Goal: Task Accomplishment & Management: Use online tool/utility

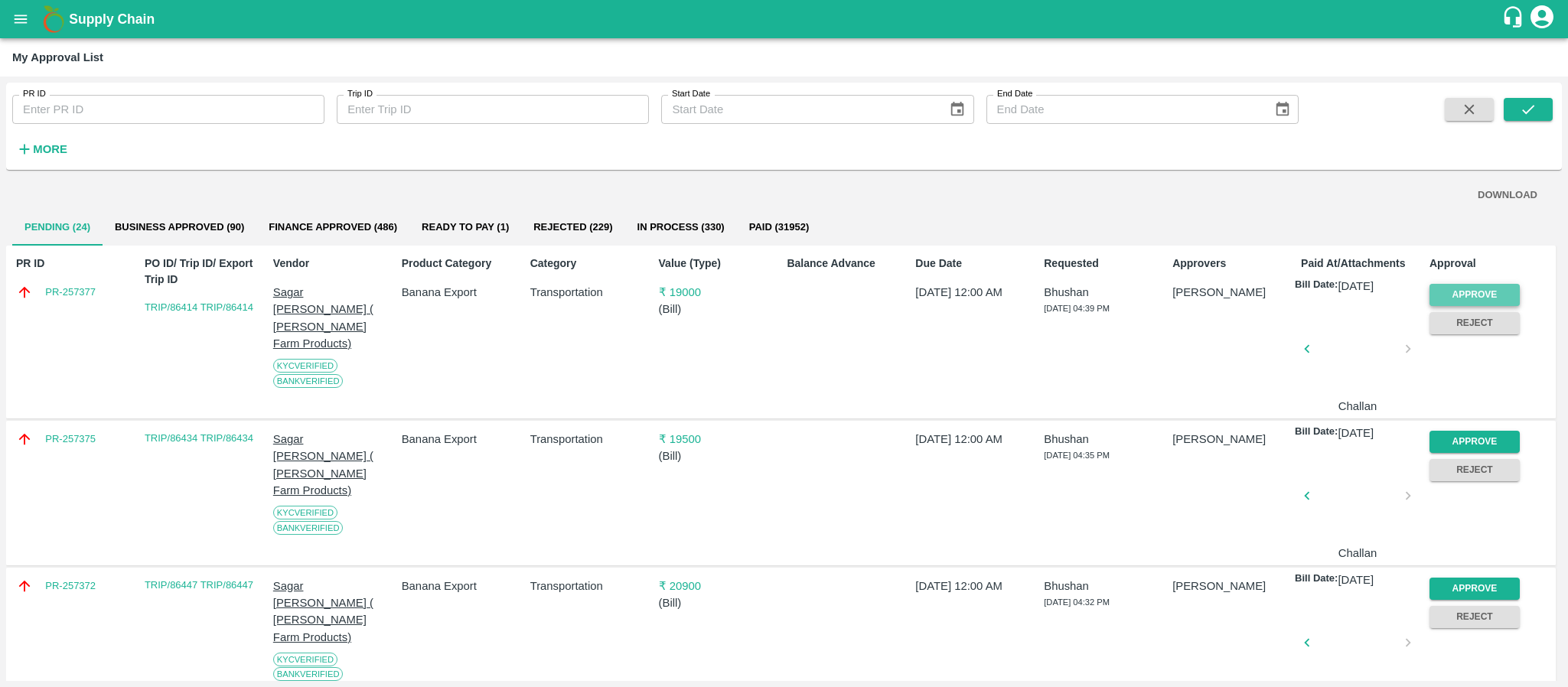
click at [1488, 295] on button "Approve" at bounding box center [1475, 295] width 91 height 22
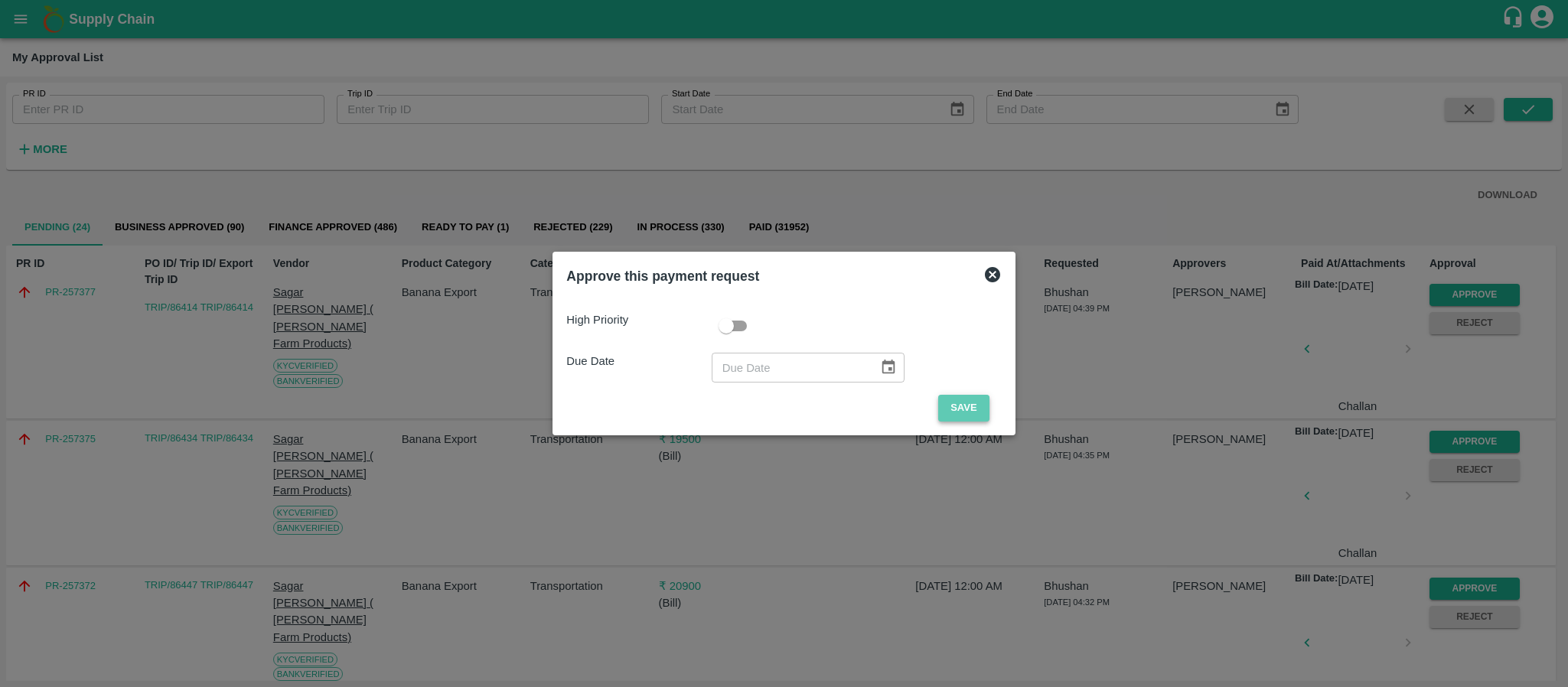
click at [956, 404] on button "Save" at bounding box center [964, 408] width 51 height 27
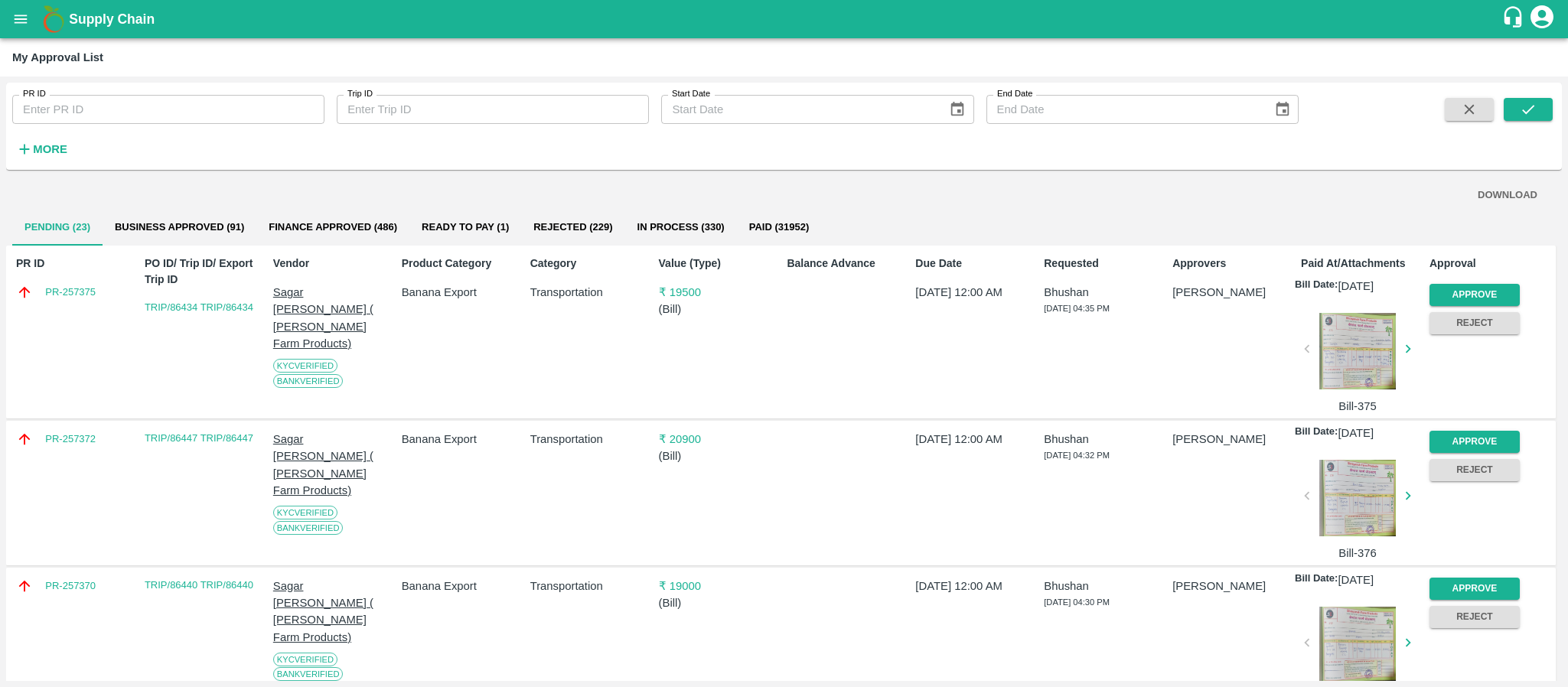
click at [1471, 282] on div "Approve" at bounding box center [1471, 291] width 97 height 28
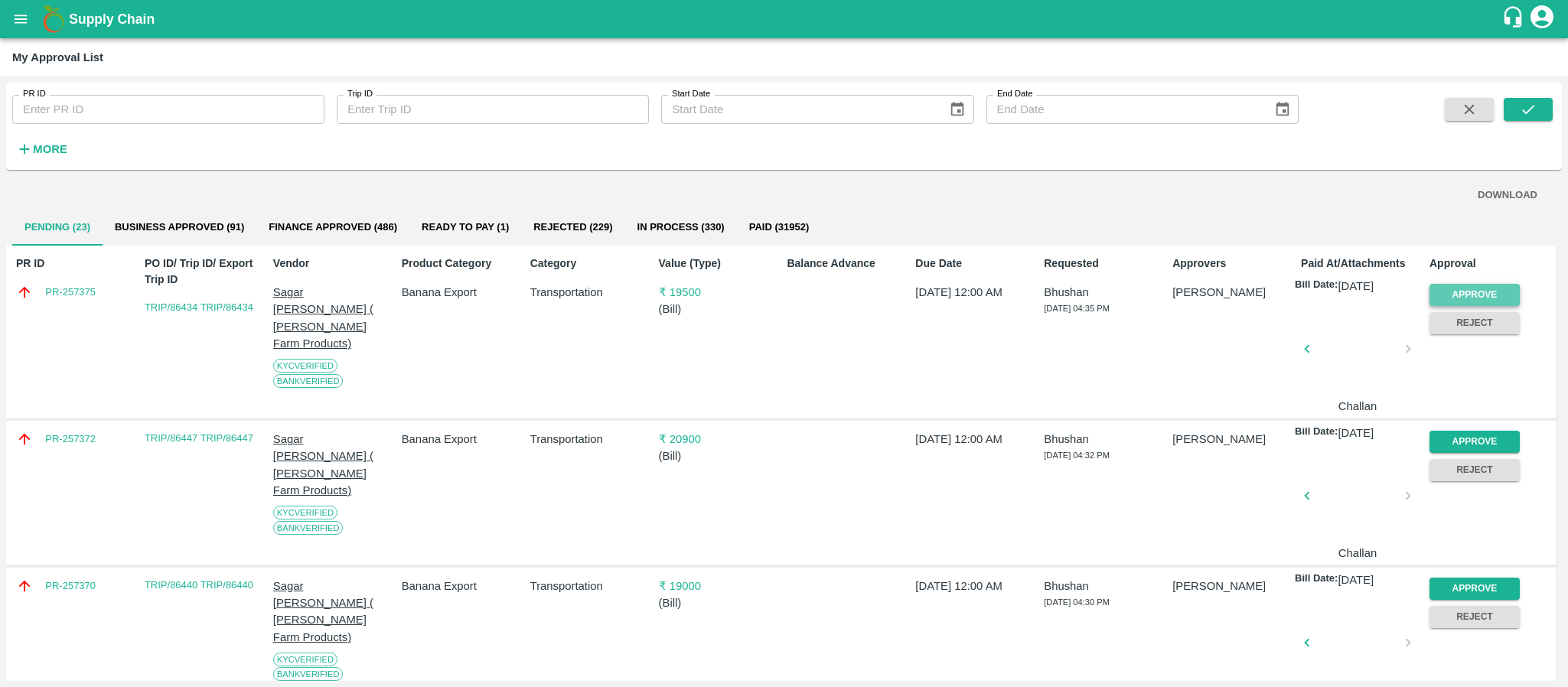
click at [1448, 292] on button "Approve" at bounding box center [1475, 295] width 91 height 22
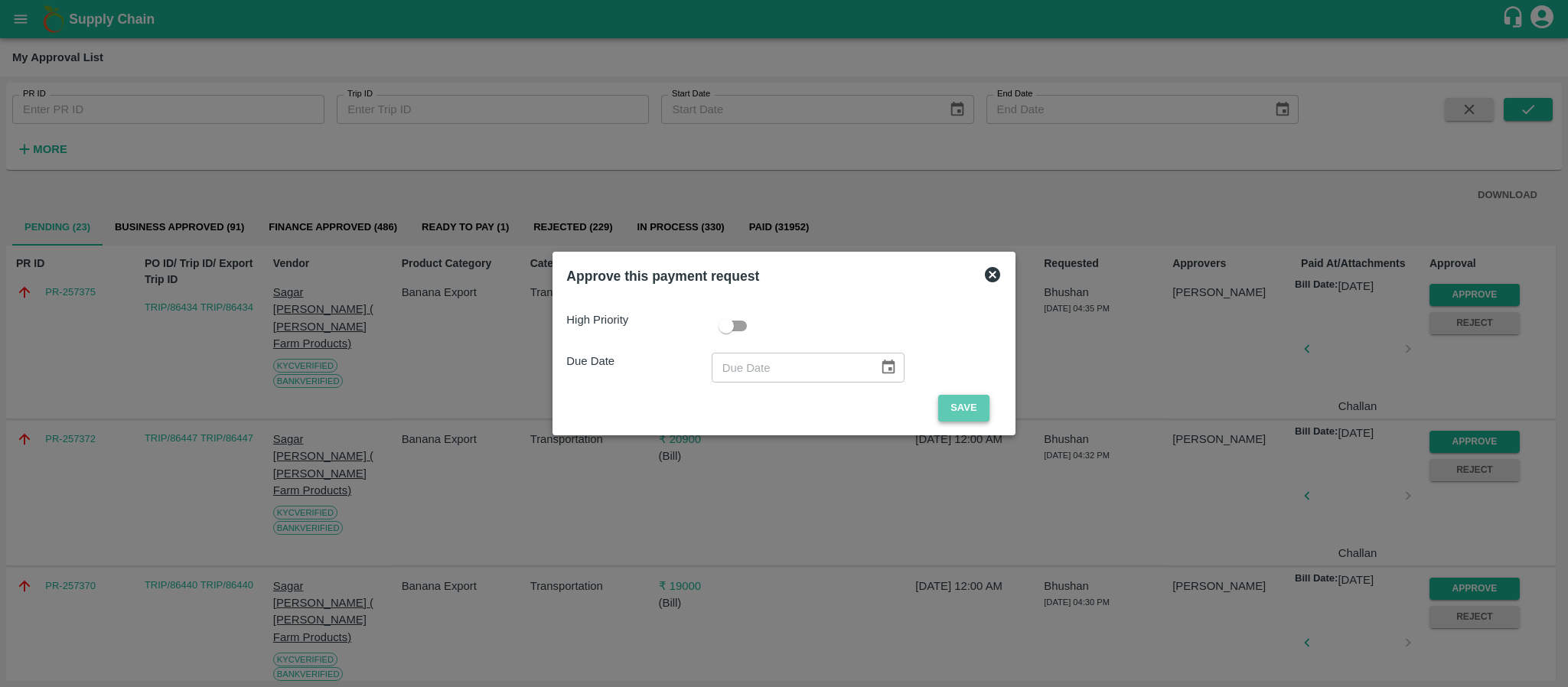
click at [981, 398] on button "Save" at bounding box center [964, 408] width 51 height 27
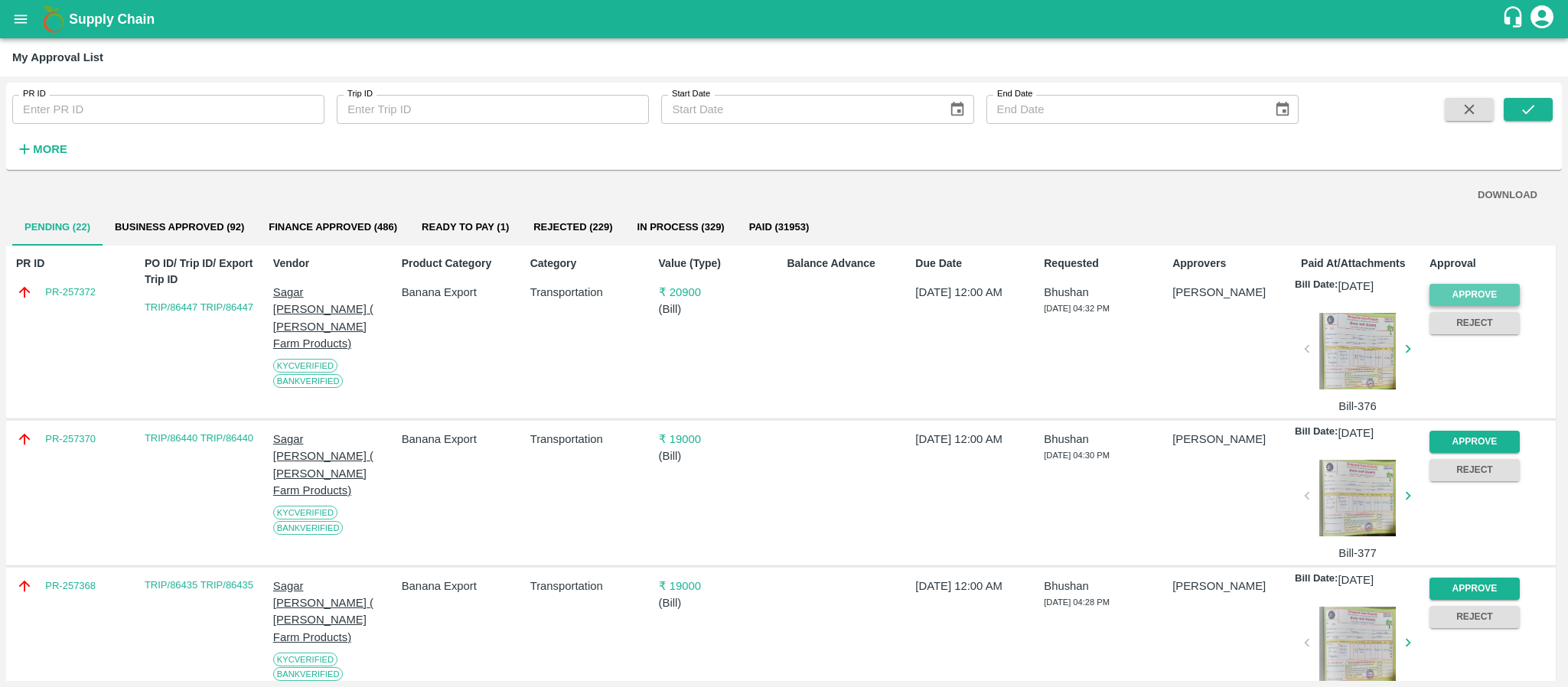
click at [1470, 292] on button "Approve" at bounding box center [1475, 295] width 91 height 22
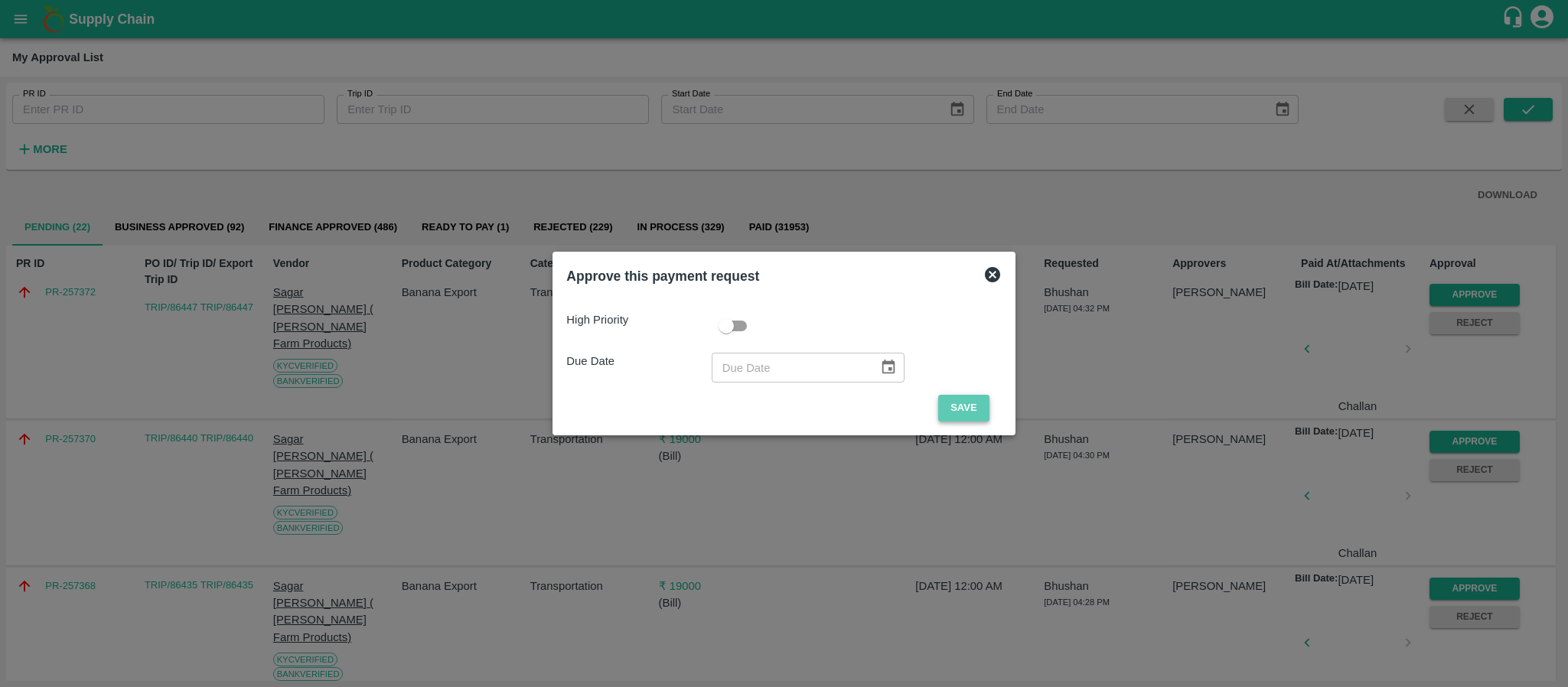
click at [946, 400] on button "Save" at bounding box center [964, 408] width 51 height 27
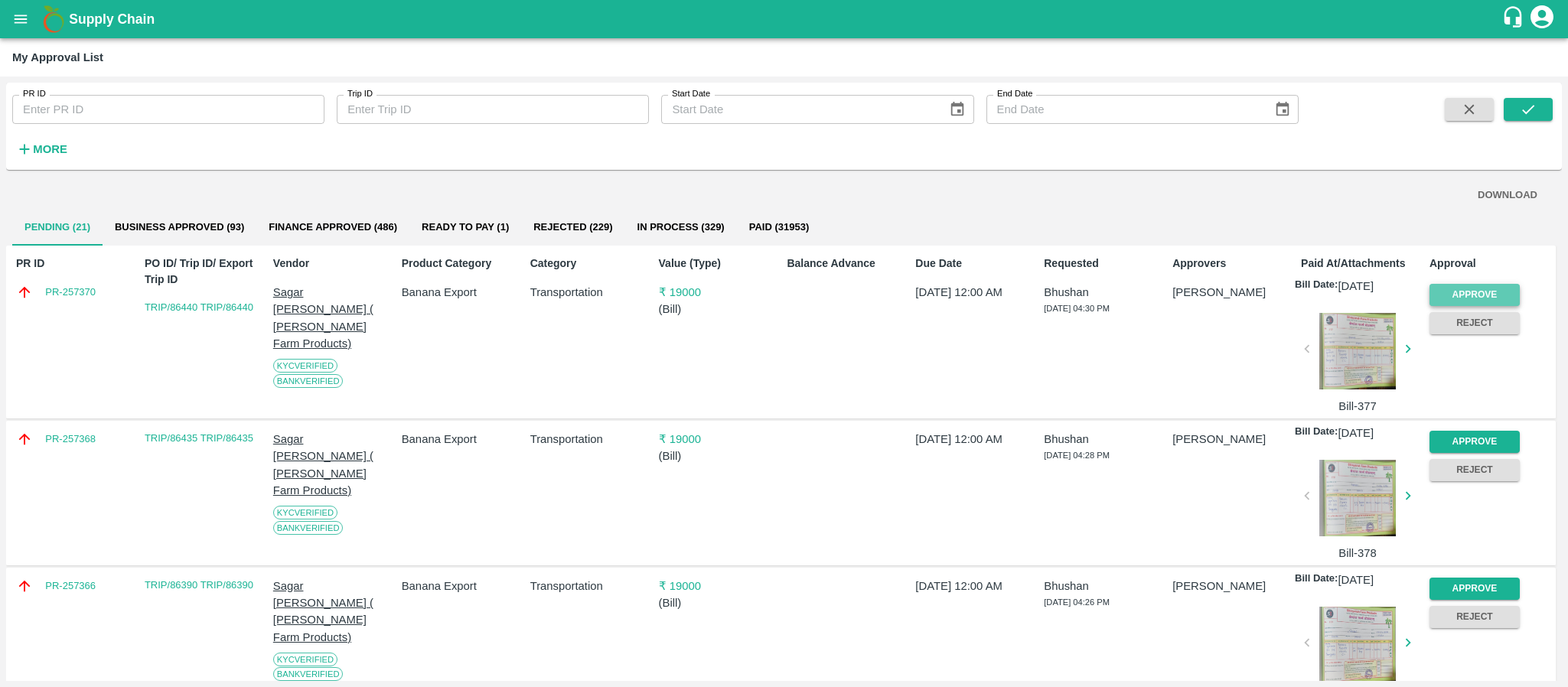
click at [1470, 287] on button "Approve" at bounding box center [1475, 295] width 91 height 22
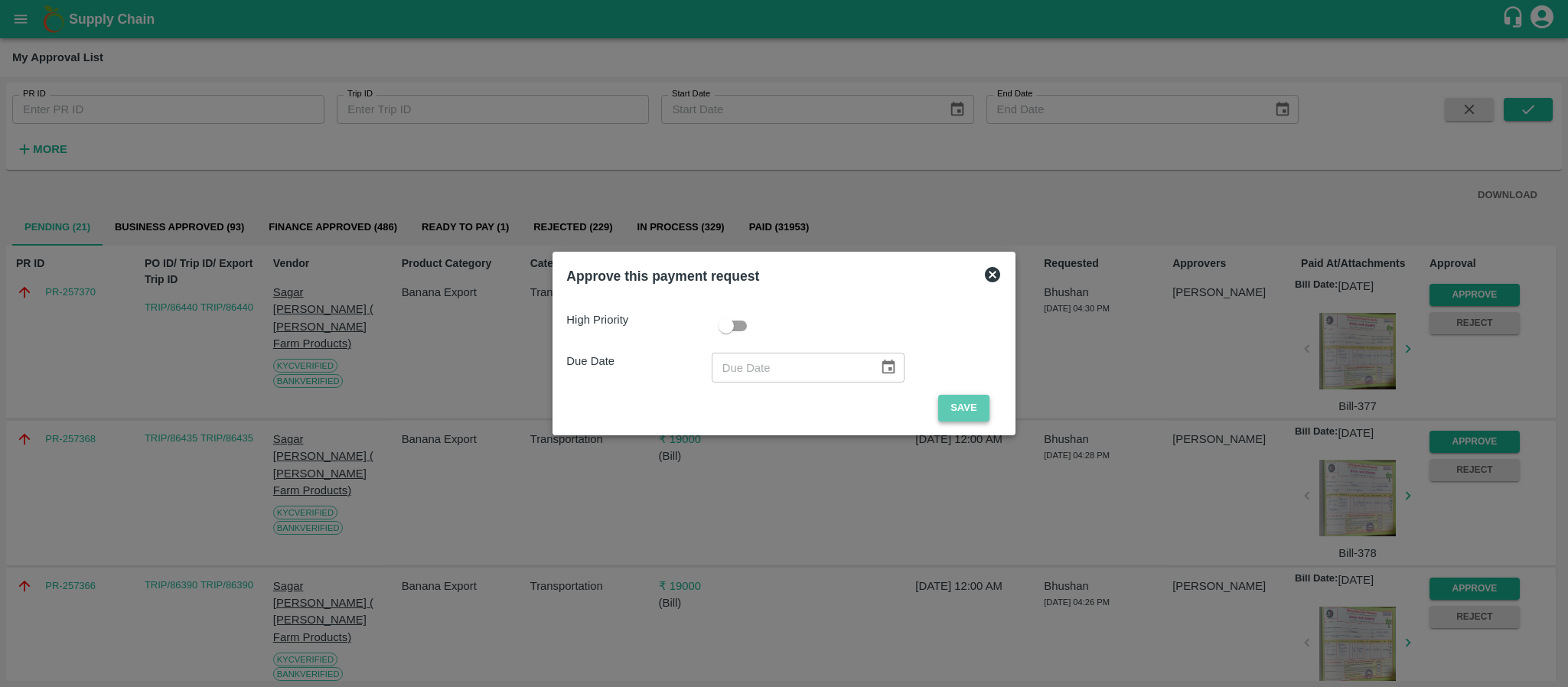
click at [948, 407] on button "Save" at bounding box center [964, 408] width 51 height 27
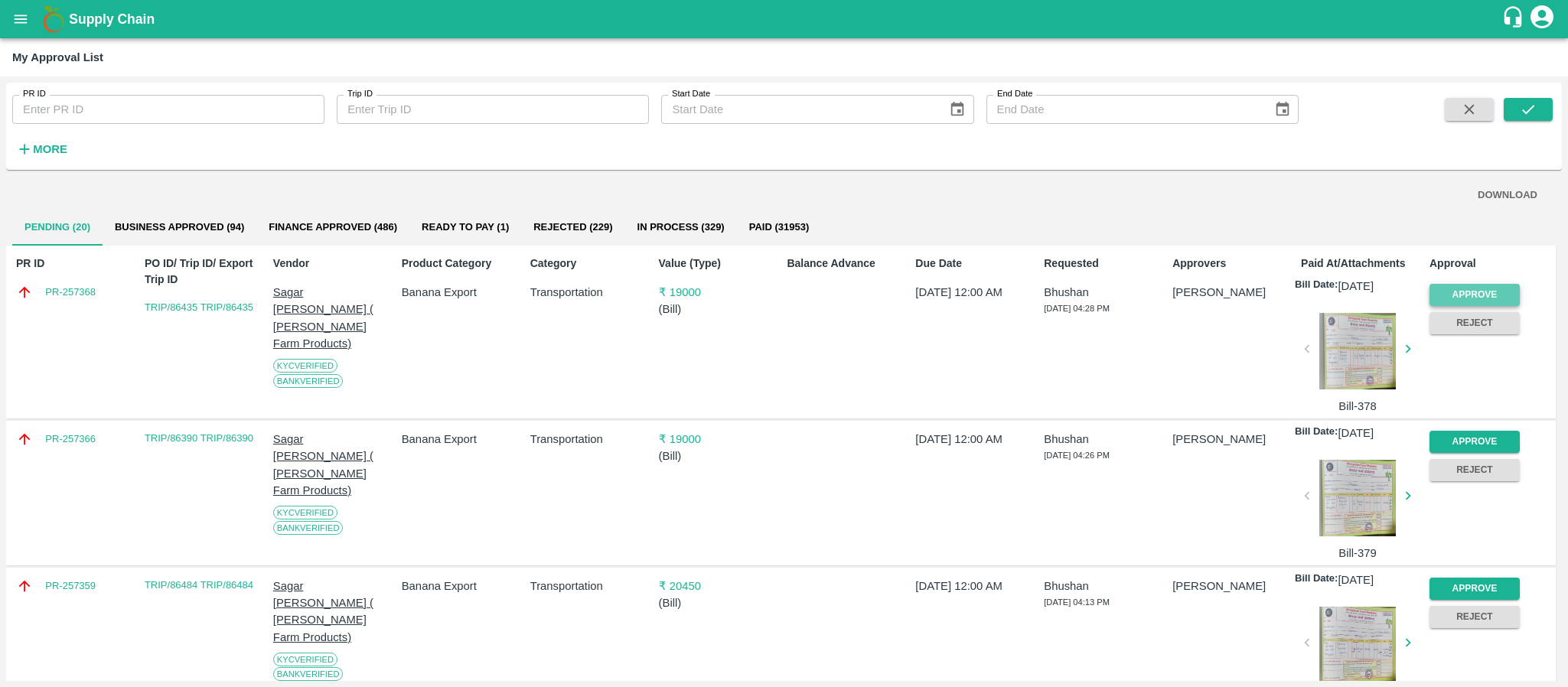
click at [1494, 298] on button "Approve" at bounding box center [1475, 295] width 91 height 22
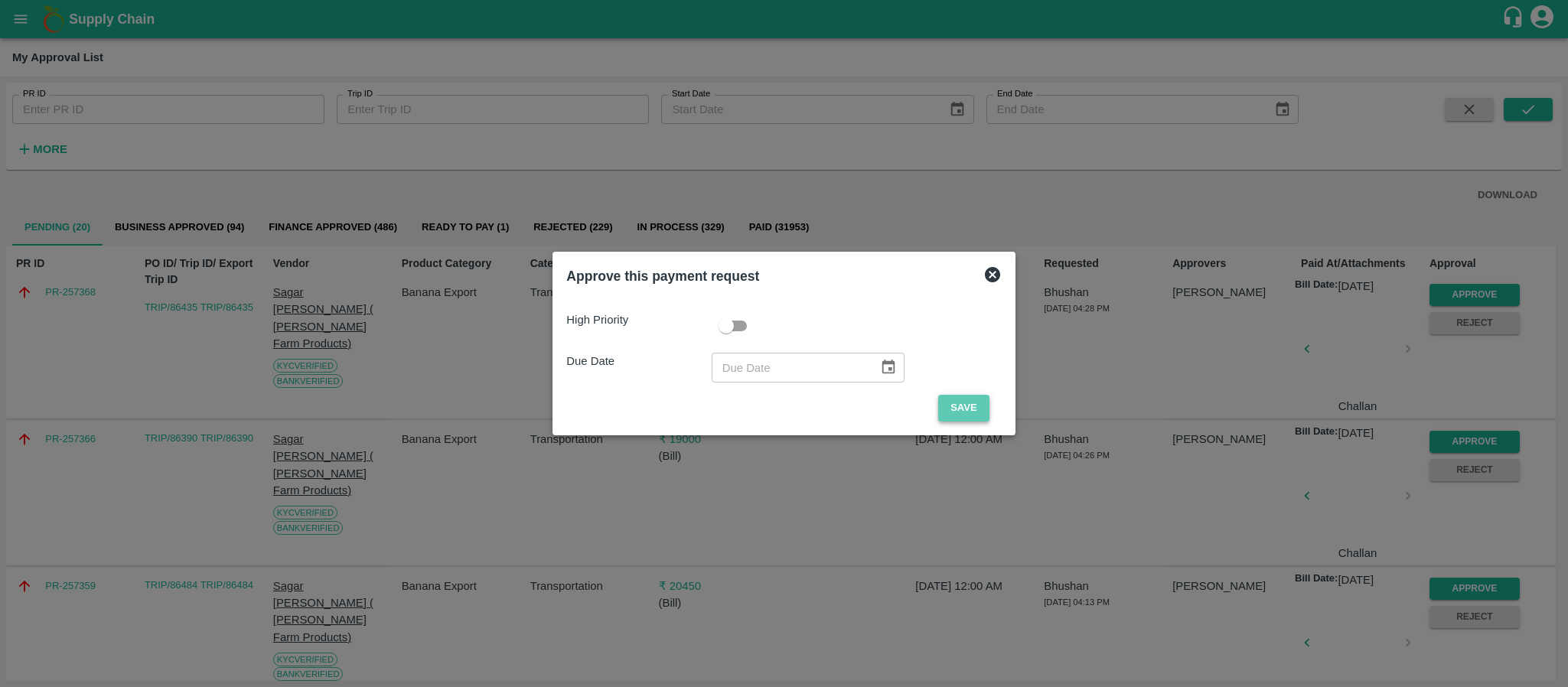
click at [983, 413] on button "Save" at bounding box center [964, 408] width 51 height 27
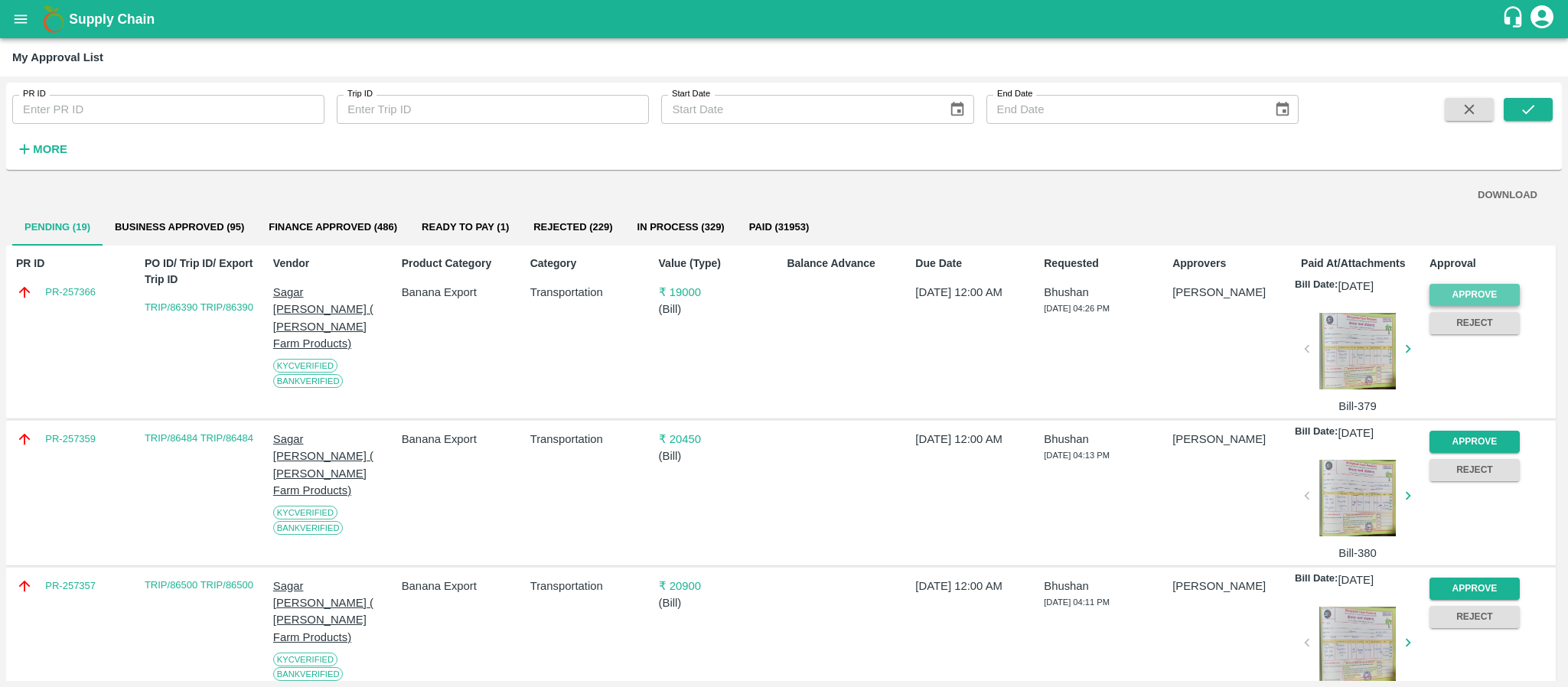
click at [1484, 294] on button "Approve" at bounding box center [1475, 295] width 91 height 22
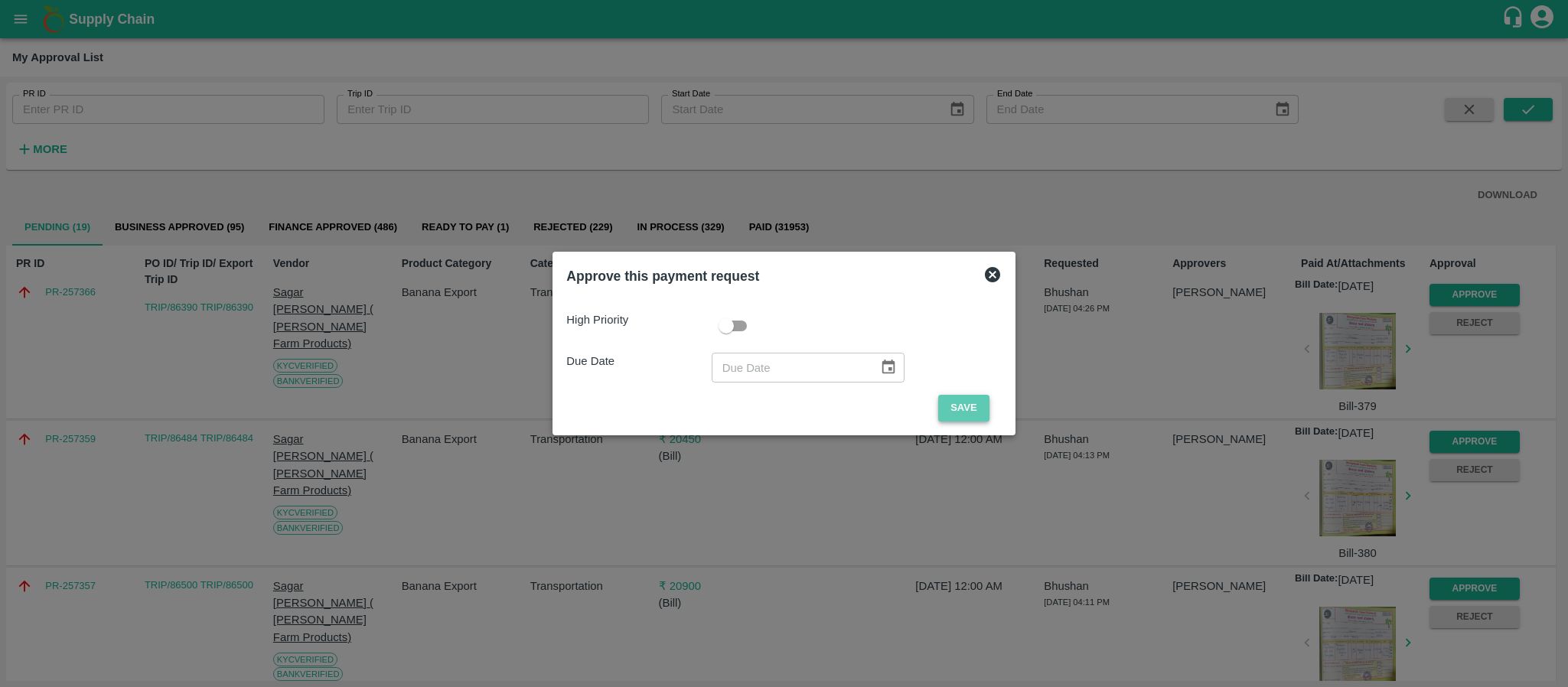
click at [951, 405] on button "Save" at bounding box center [964, 408] width 51 height 27
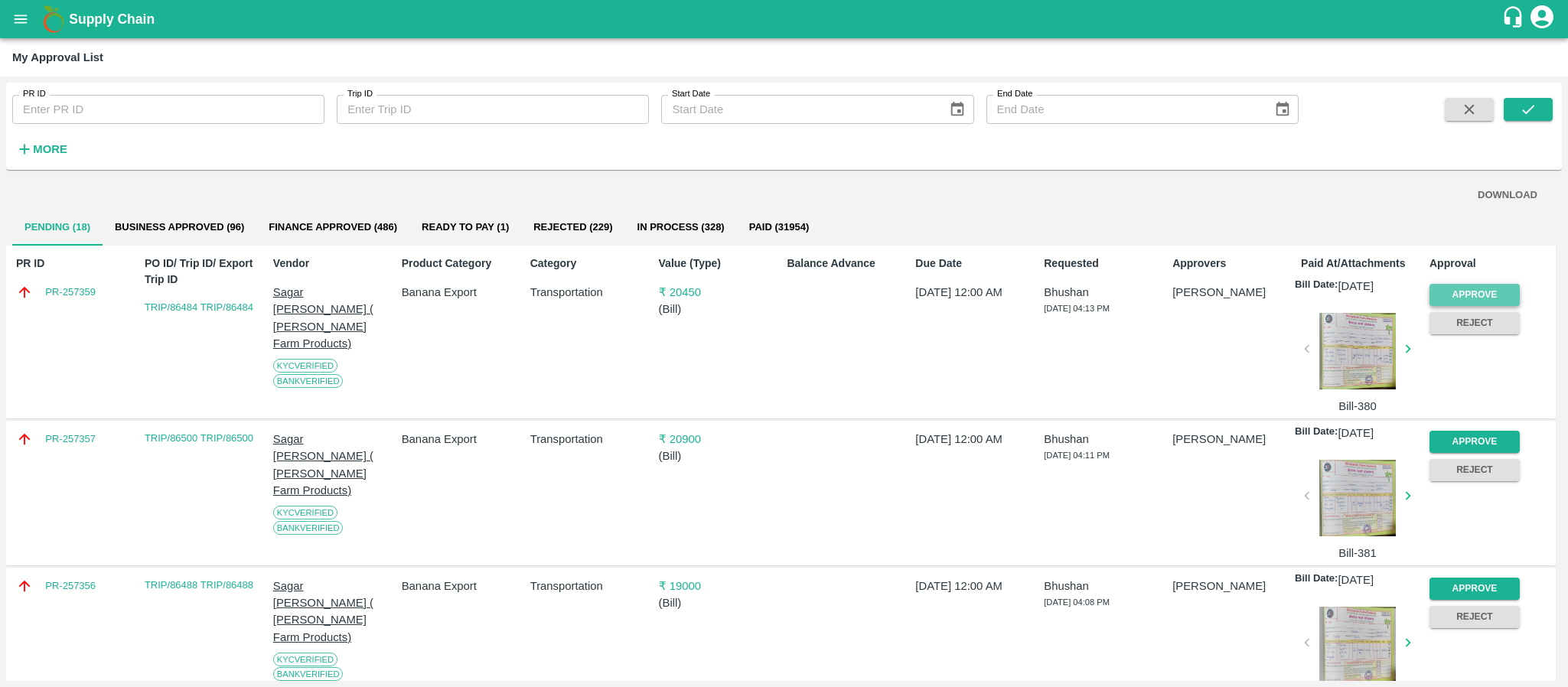
click at [1447, 294] on button "Approve" at bounding box center [1475, 295] width 91 height 22
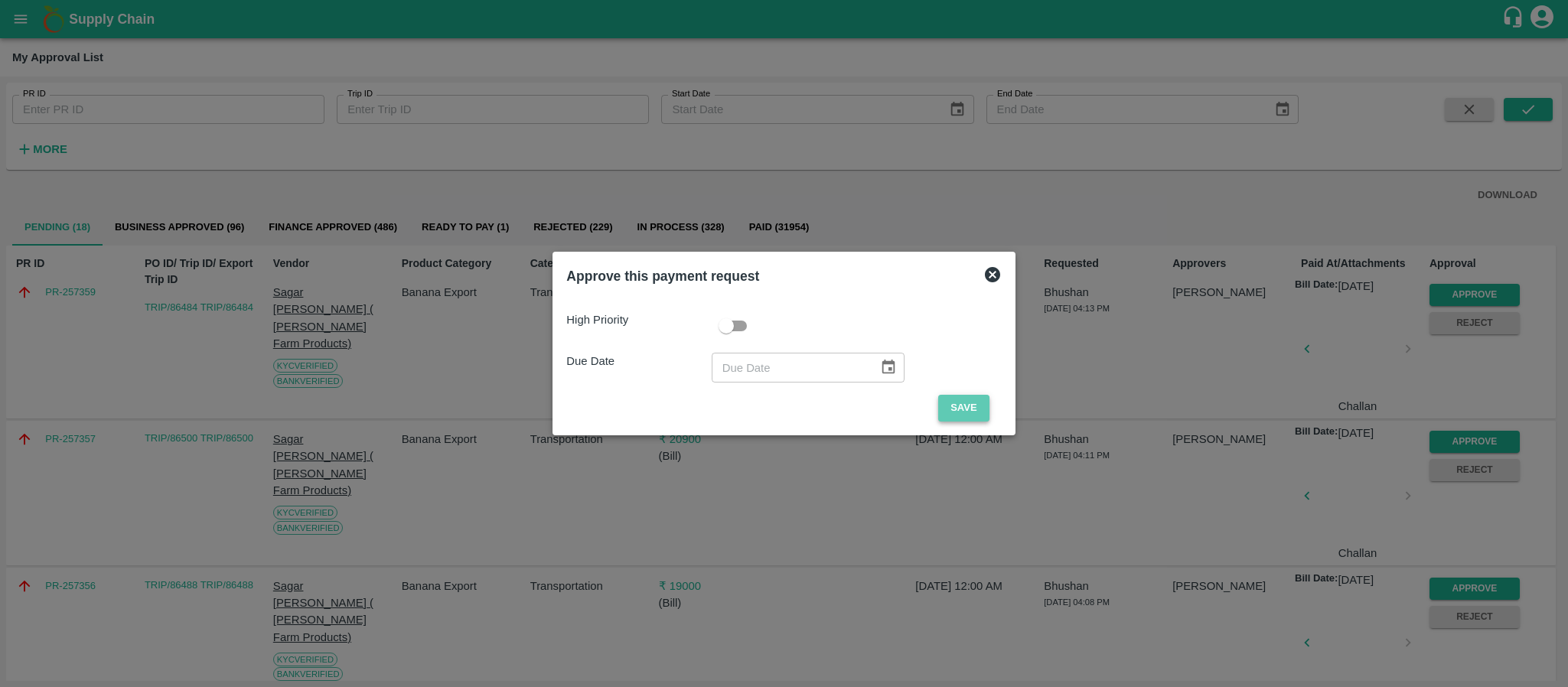
click at [958, 400] on button "Save" at bounding box center [964, 408] width 51 height 27
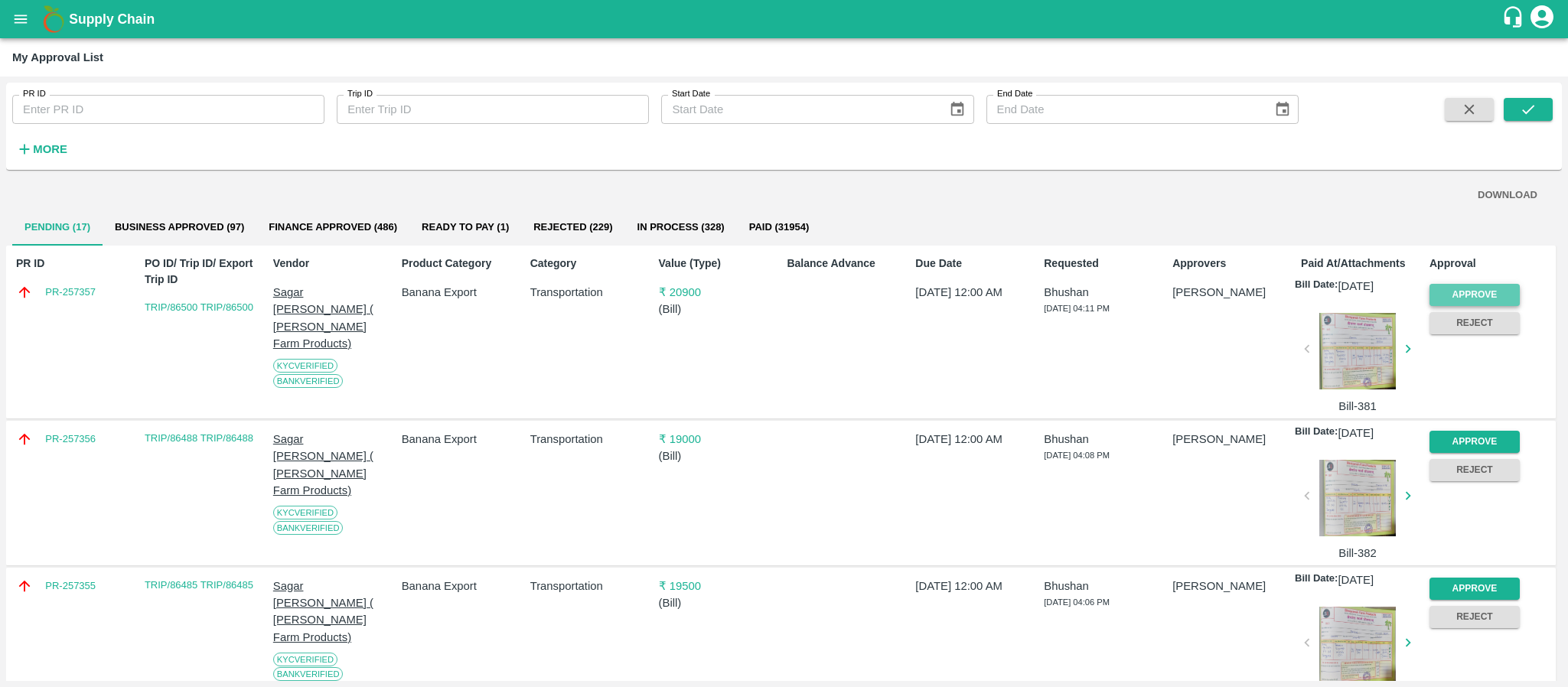
click at [1460, 294] on button "Approve" at bounding box center [1475, 295] width 91 height 22
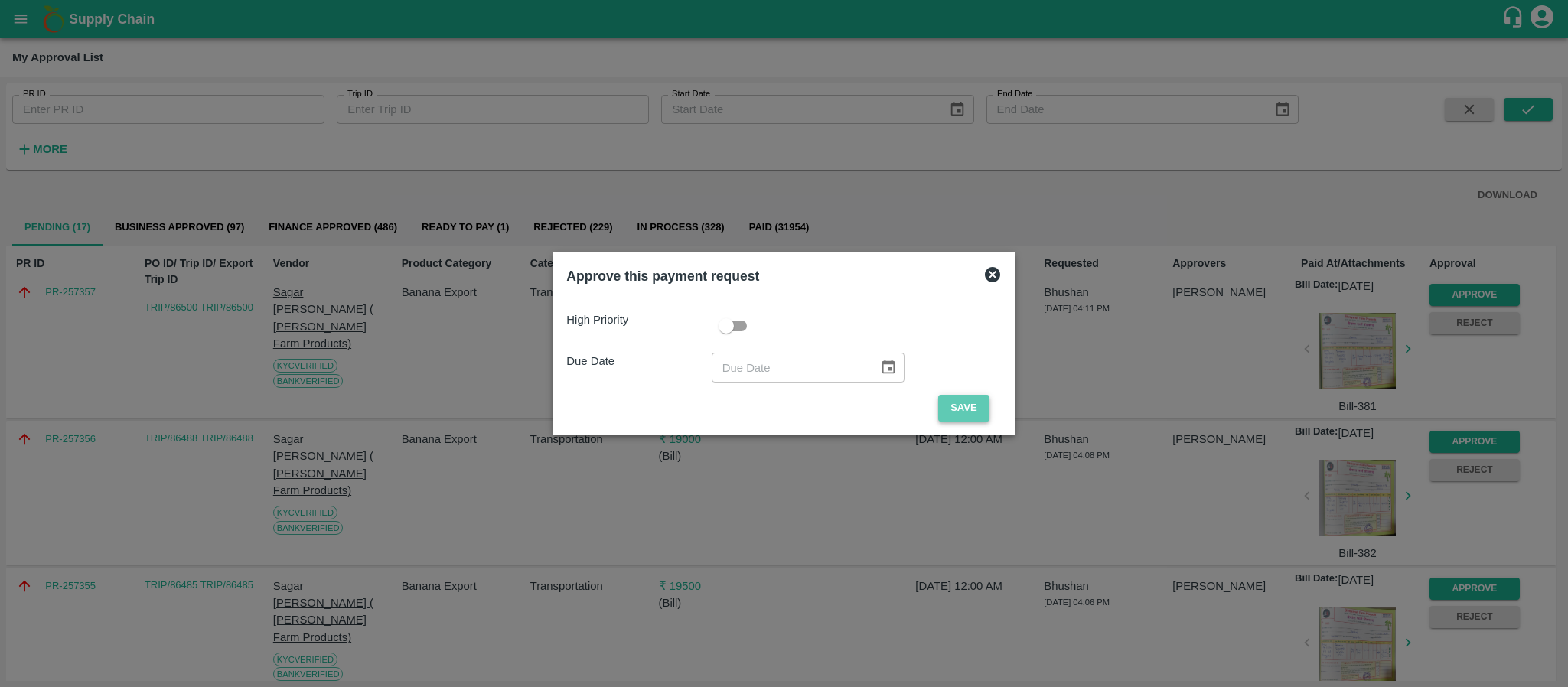
click at [955, 407] on button "Save" at bounding box center [964, 408] width 51 height 27
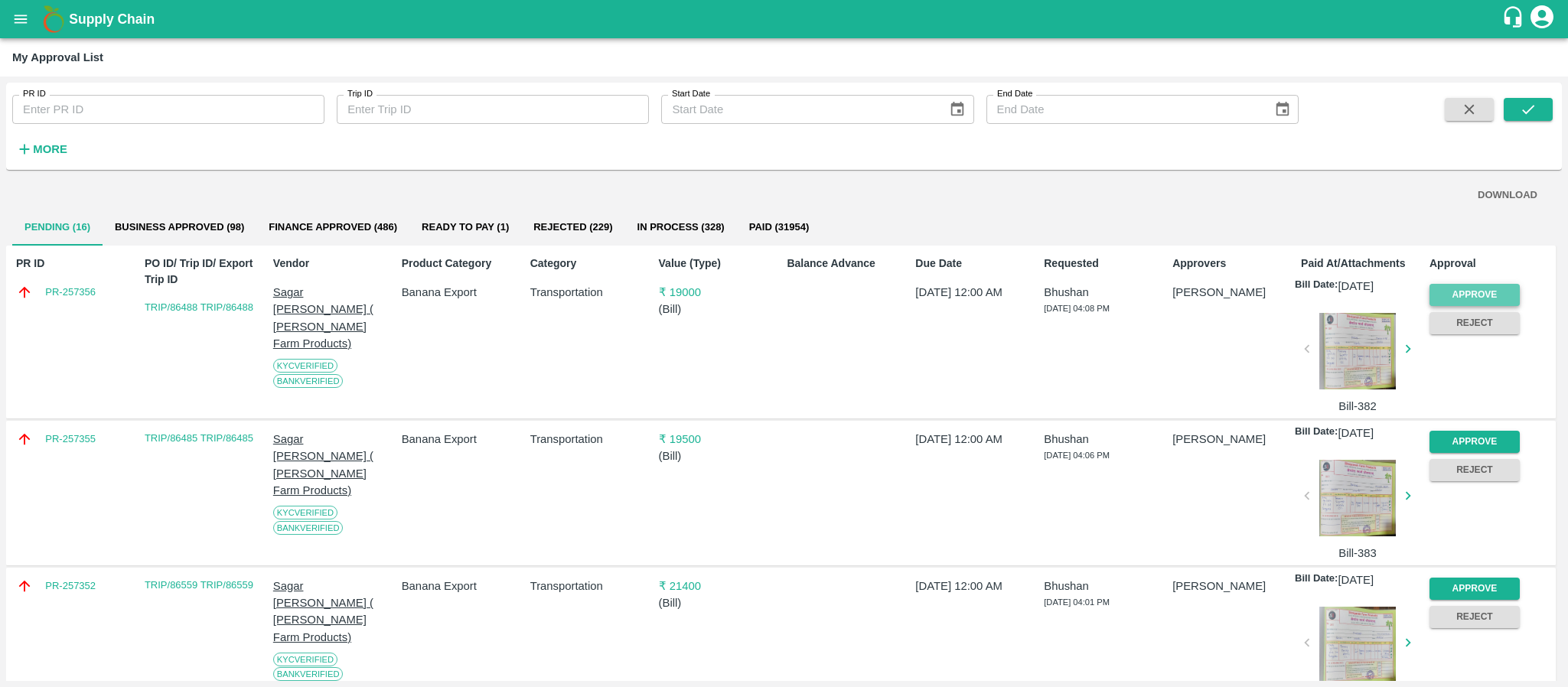
click at [1463, 285] on button "Approve" at bounding box center [1475, 295] width 91 height 22
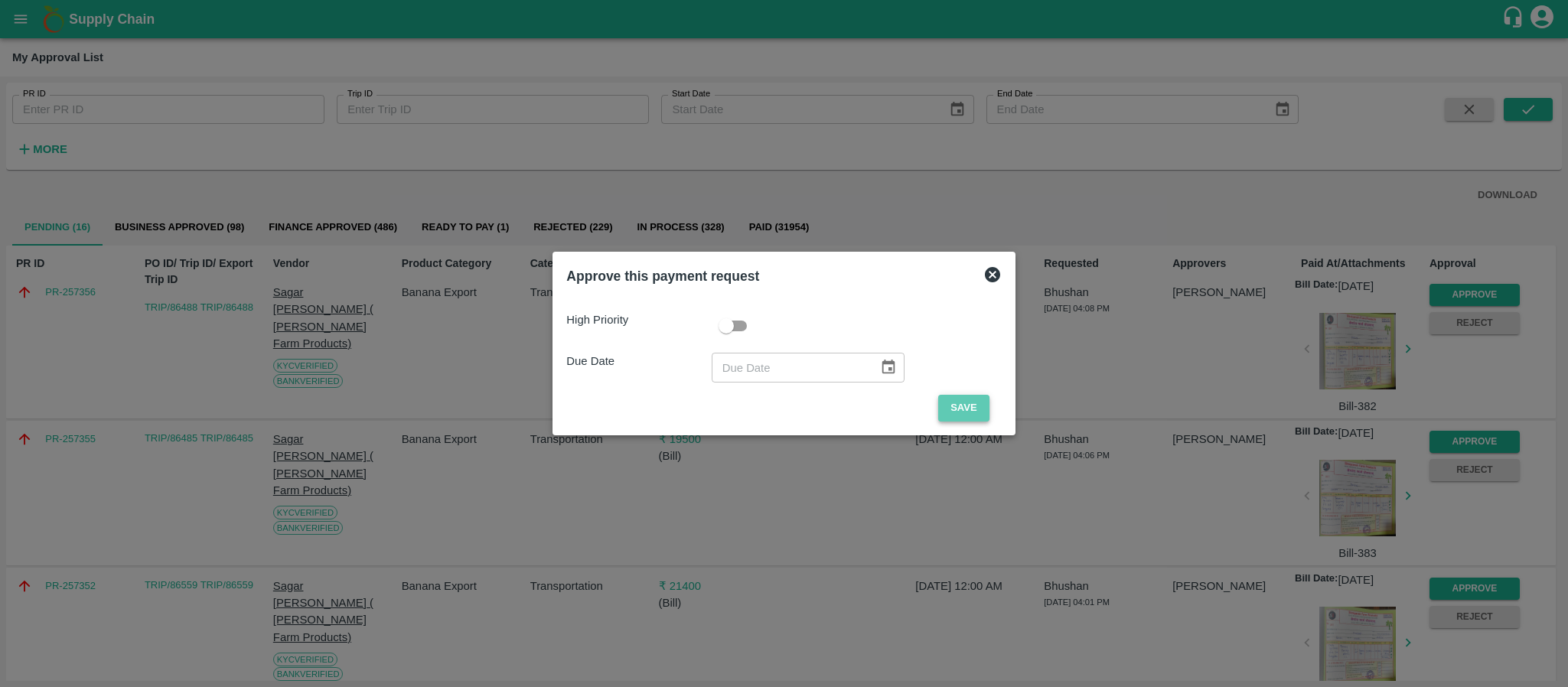
click at [970, 408] on button "Save" at bounding box center [964, 408] width 51 height 27
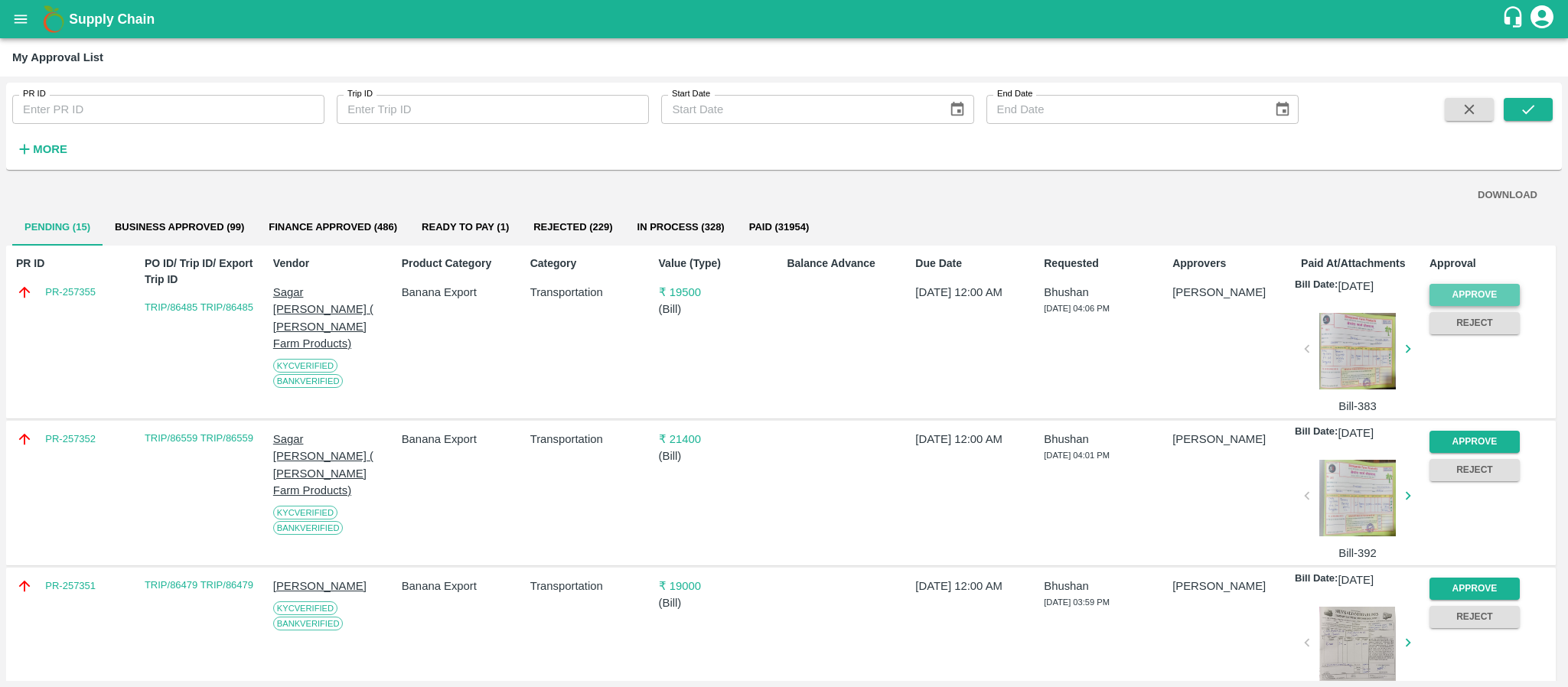
click at [1472, 294] on button "Approve" at bounding box center [1475, 295] width 91 height 22
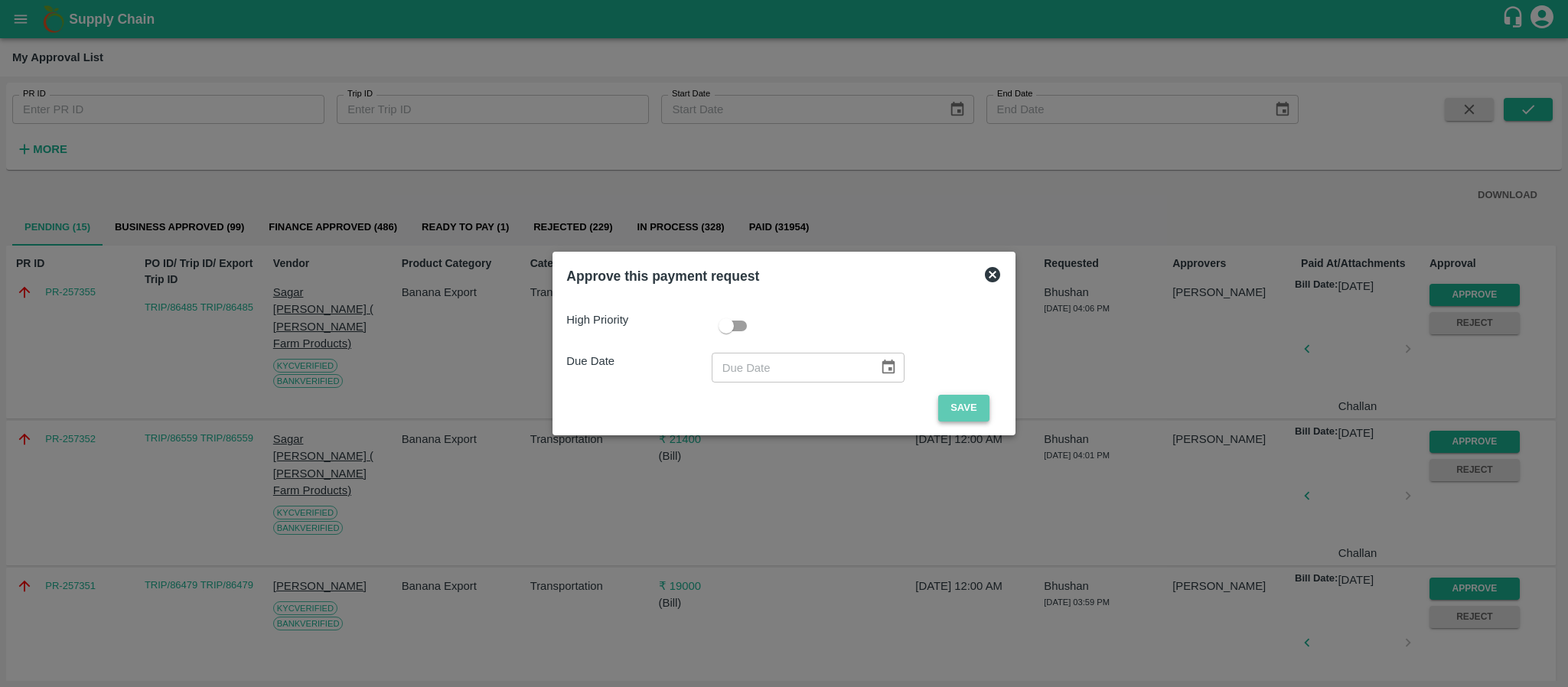
click at [949, 412] on button "Save" at bounding box center [964, 408] width 51 height 27
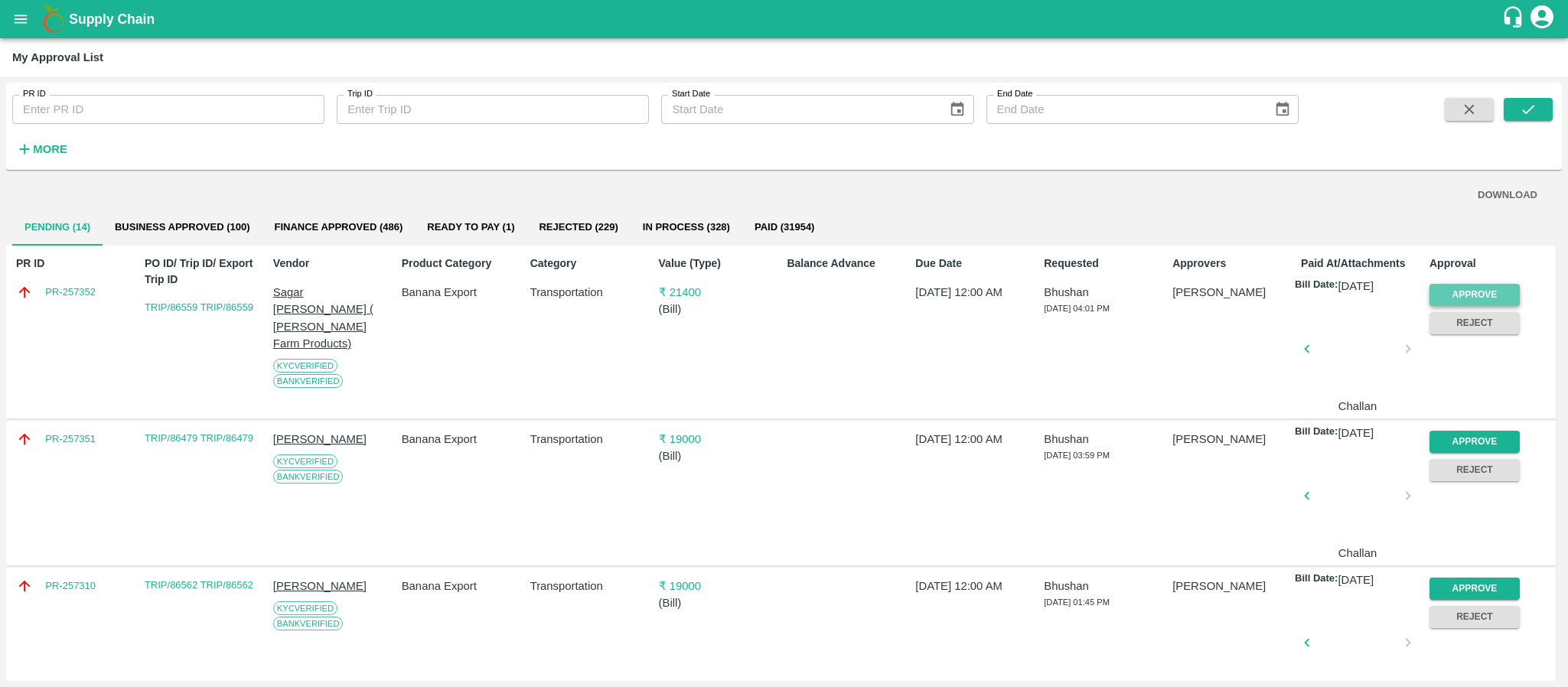
click at [1465, 294] on button "Approve" at bounding box center [1475, 295] width 91 height 22
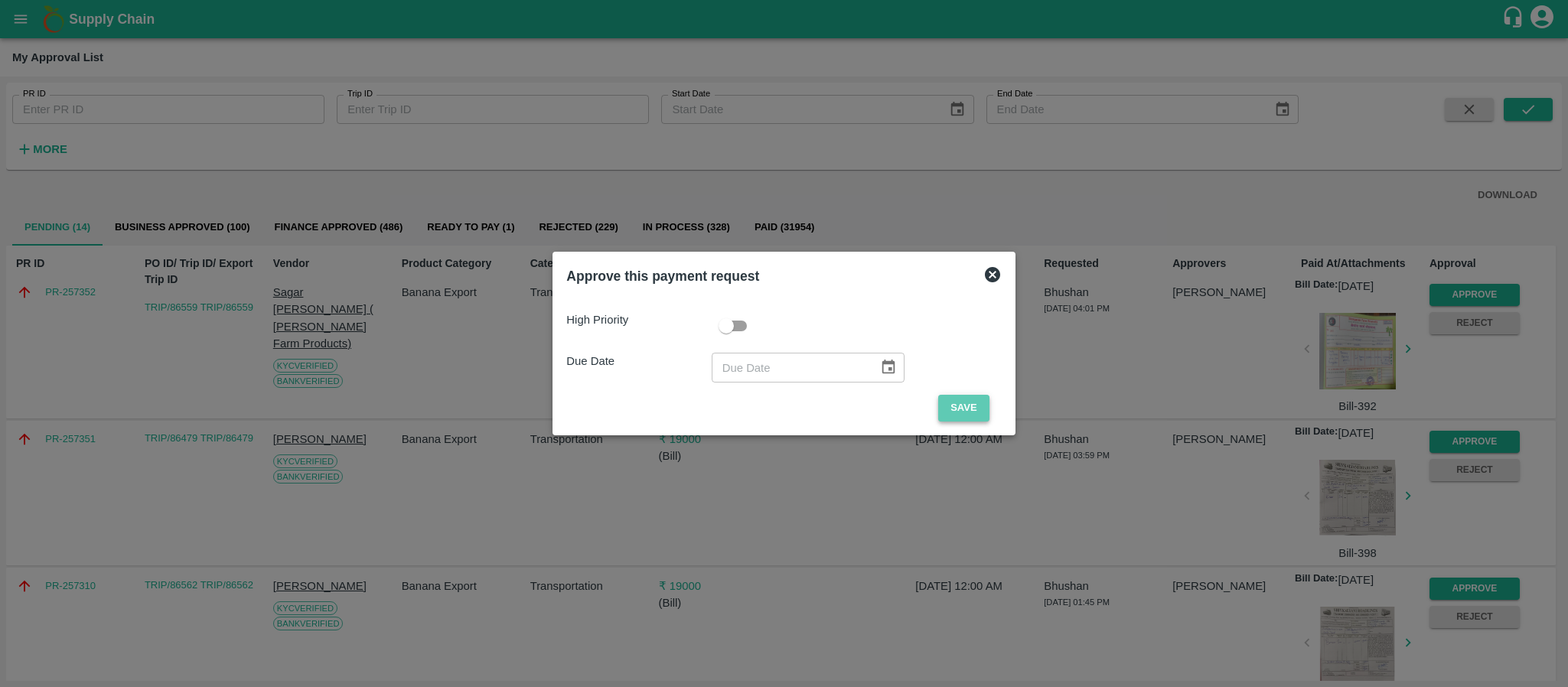
click at [953, 399] on button "Save" at bounding box center [964, 408] width 51 height 27
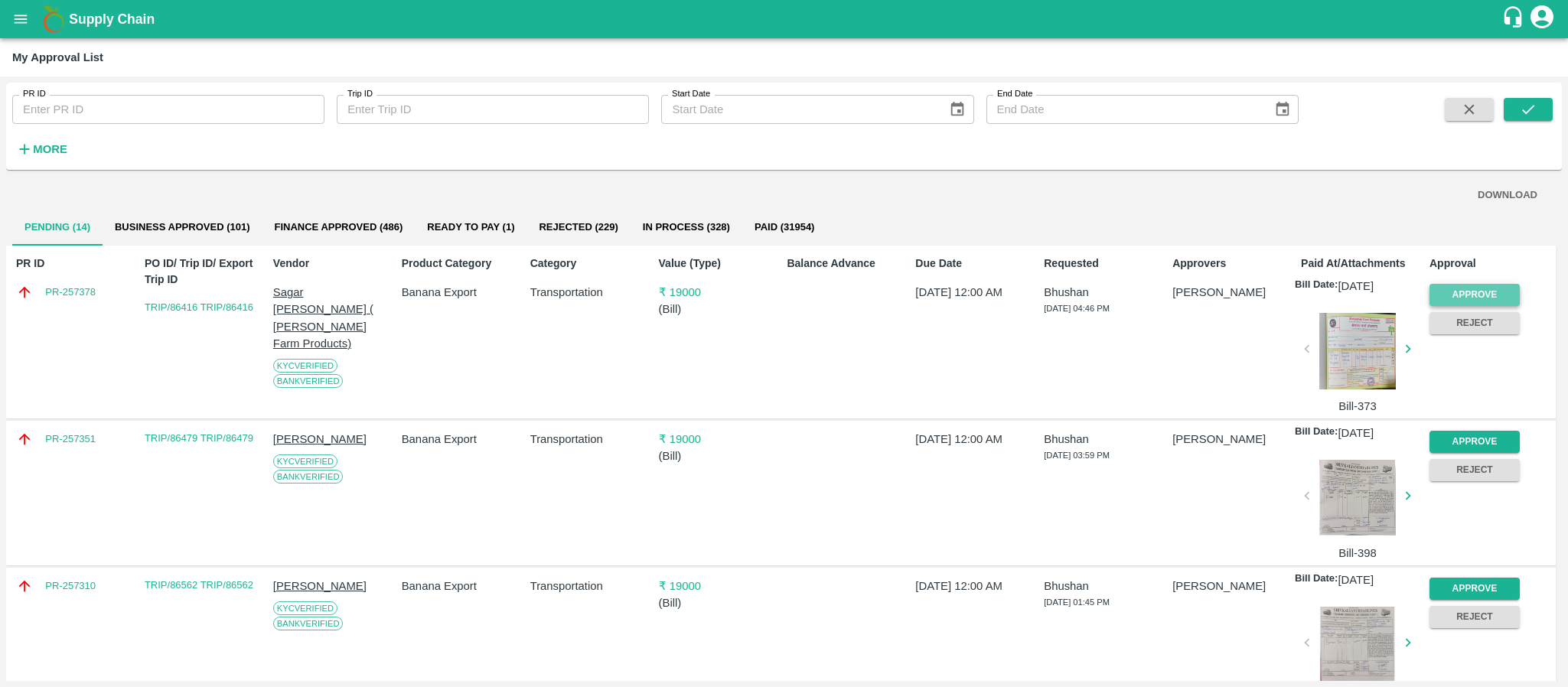
click at [1468, 287] on button "Approve" at bounding box center [1475, 295] width 91 height 22
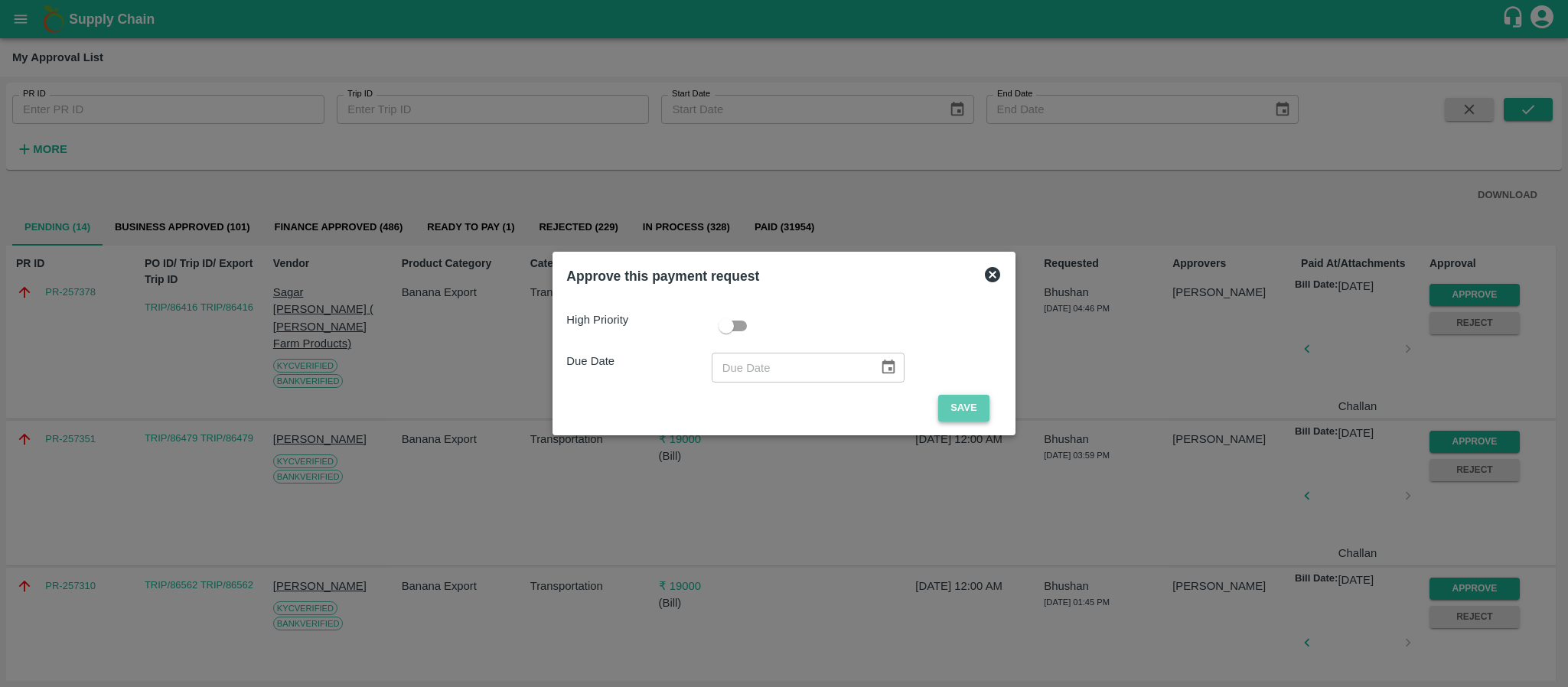
click at [970, 408] on button "Save" at bounding box center [964, 408] width 51 height 27
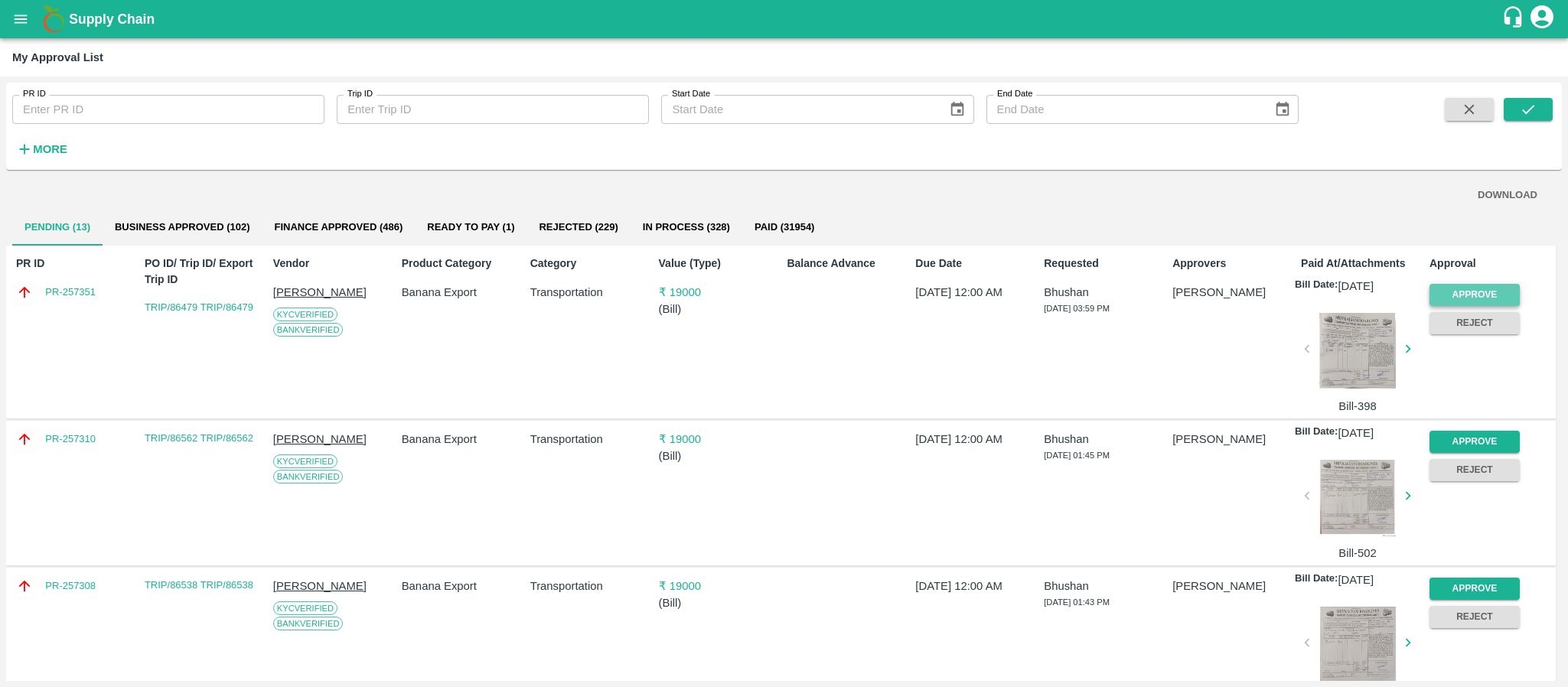
click at [1447, 287] on button "Approve" at bounding box center [1475, 295] width 91 height 22
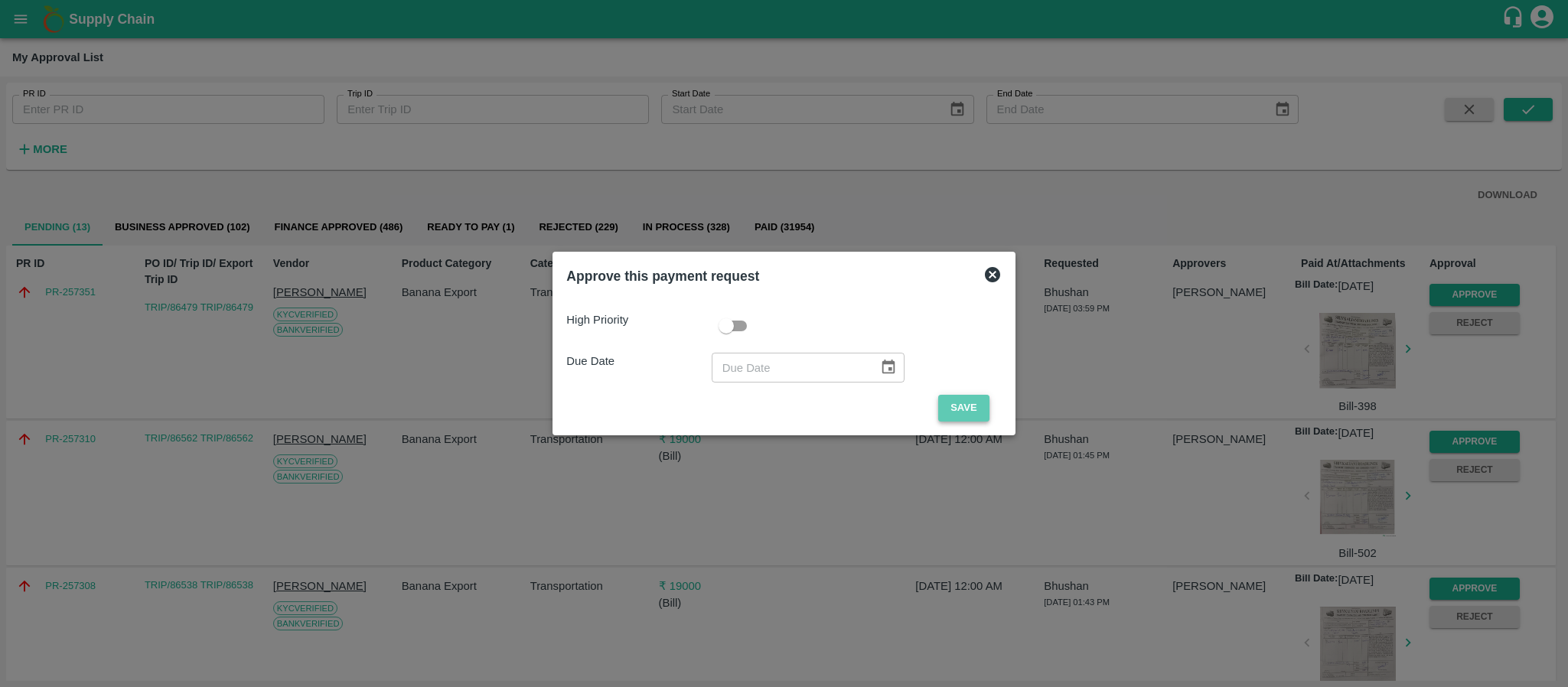
click at [958, 402] on button "Save" at bounding box center [964, 408] width 51 height 27
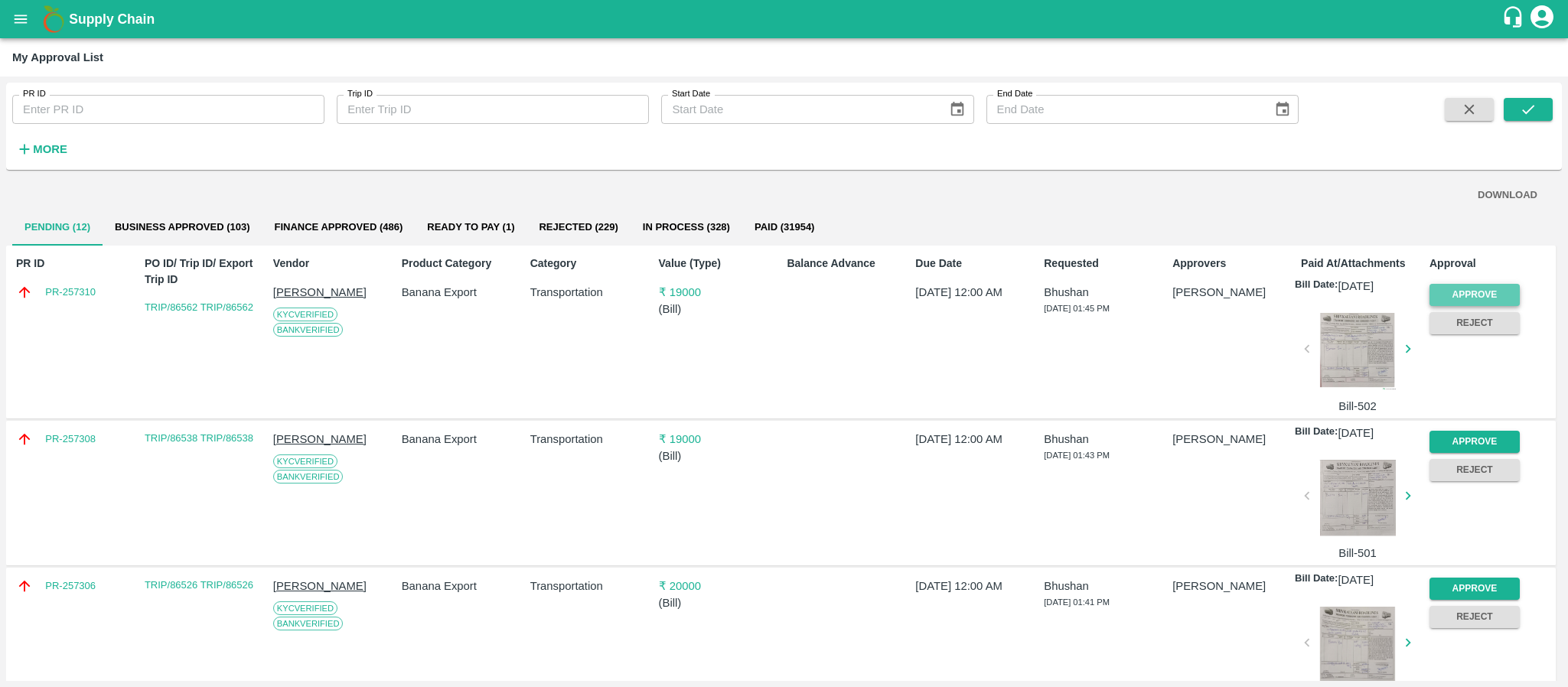
click at [1463, 287] on button "Approve" at bounding box center [1475, 295] width 91 height 22
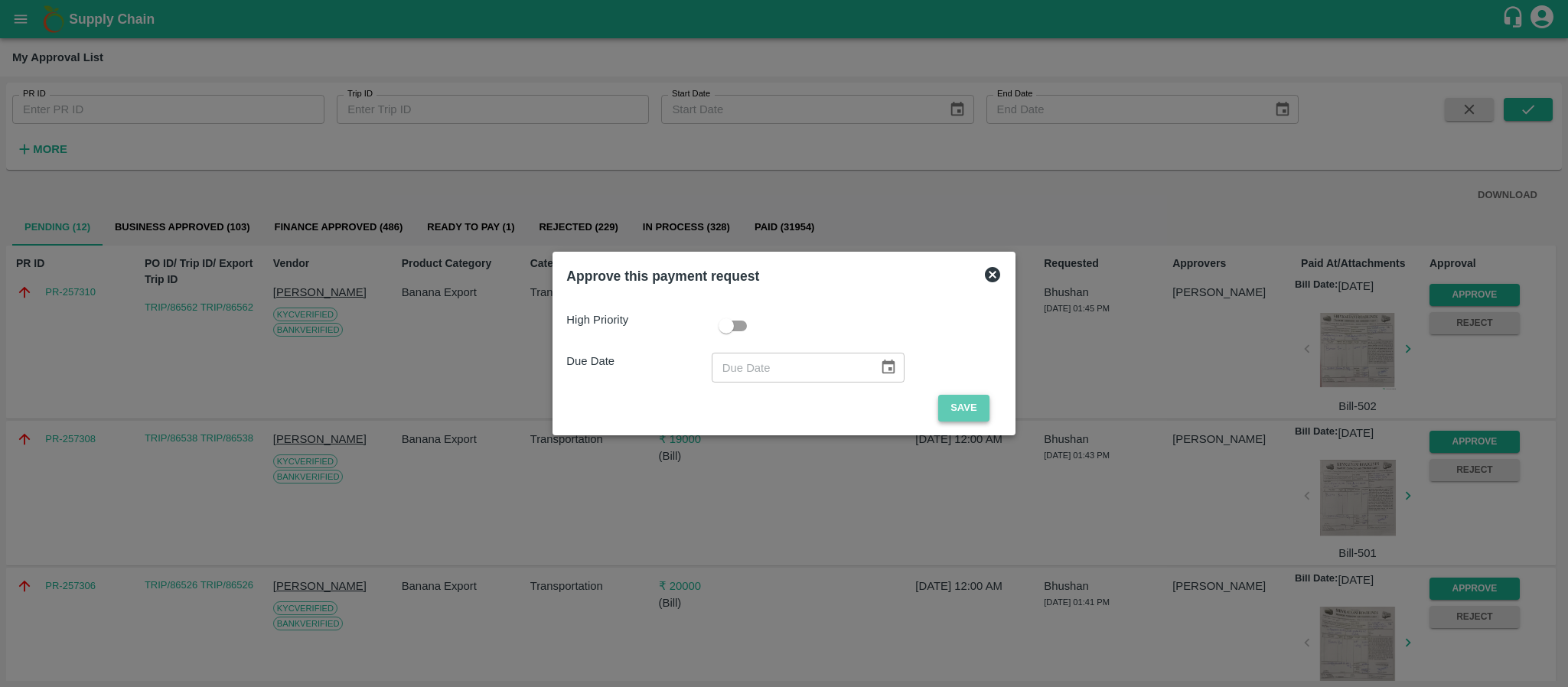
click at [963, 400] on button "Save" at bounding box center [964, 408] width 51 height 27
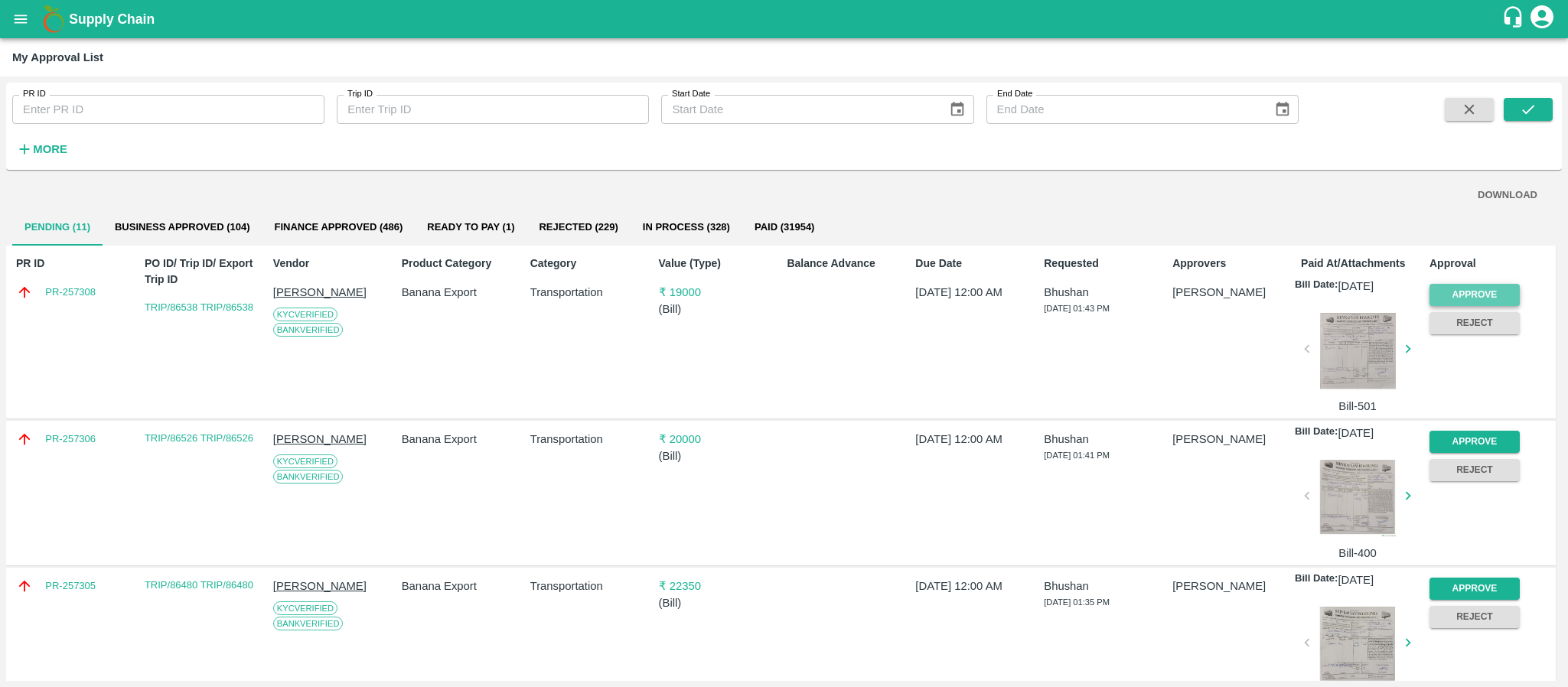
click at [1455, 287] on button "Approve" at bounding box center [1475, 295] width 91 height 22
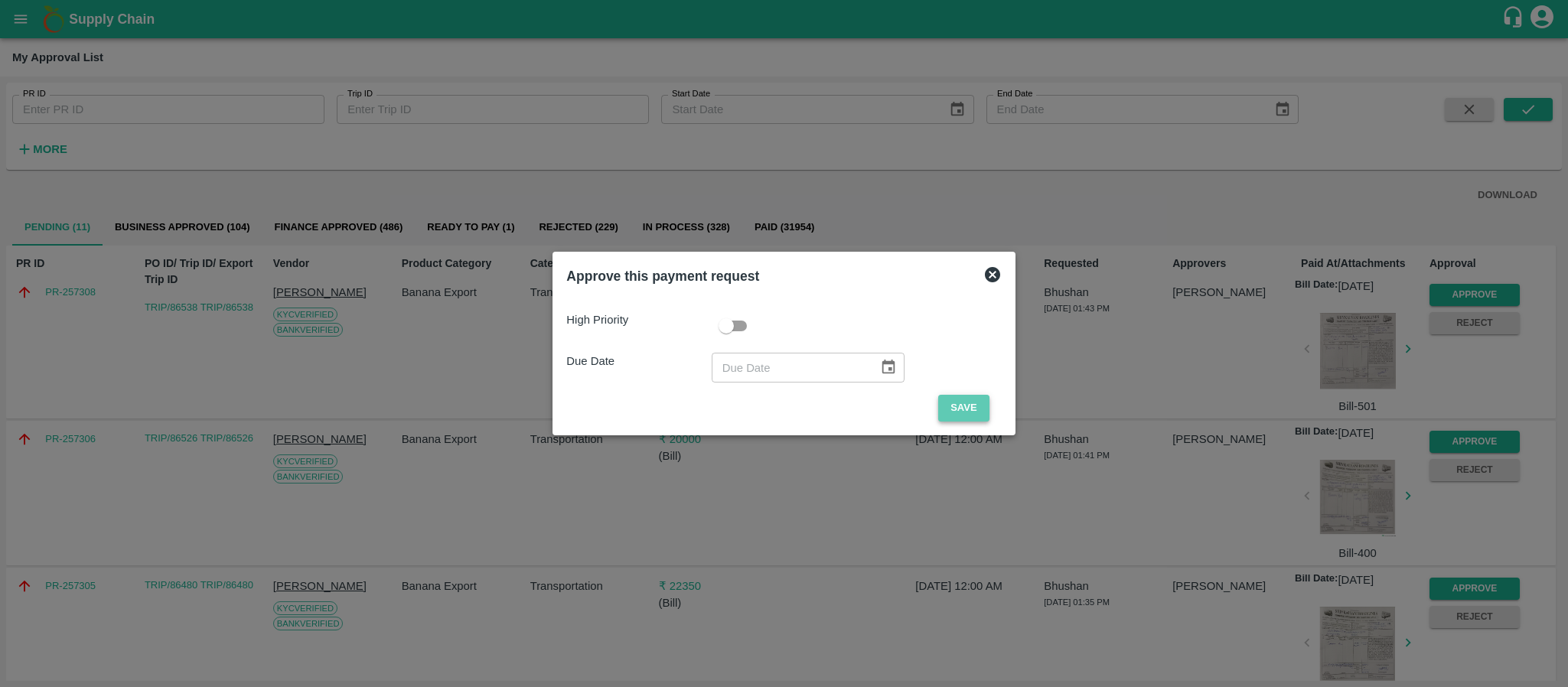
click at [965, 409] on button "Save" at bounding box center [964, 408] width 51 height 27
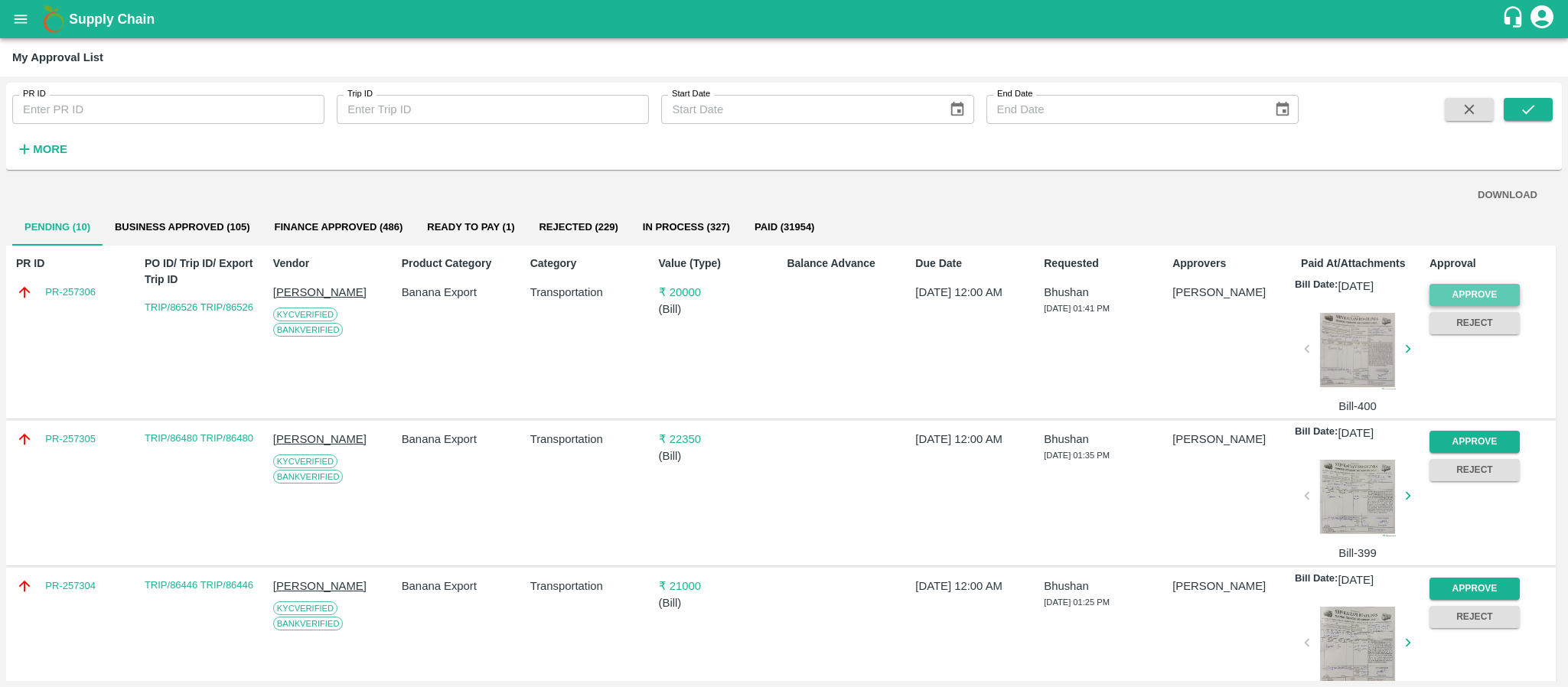
click at [1448, 301] on button "Approve" at bounding box center [1475, 295] width 91 height 22
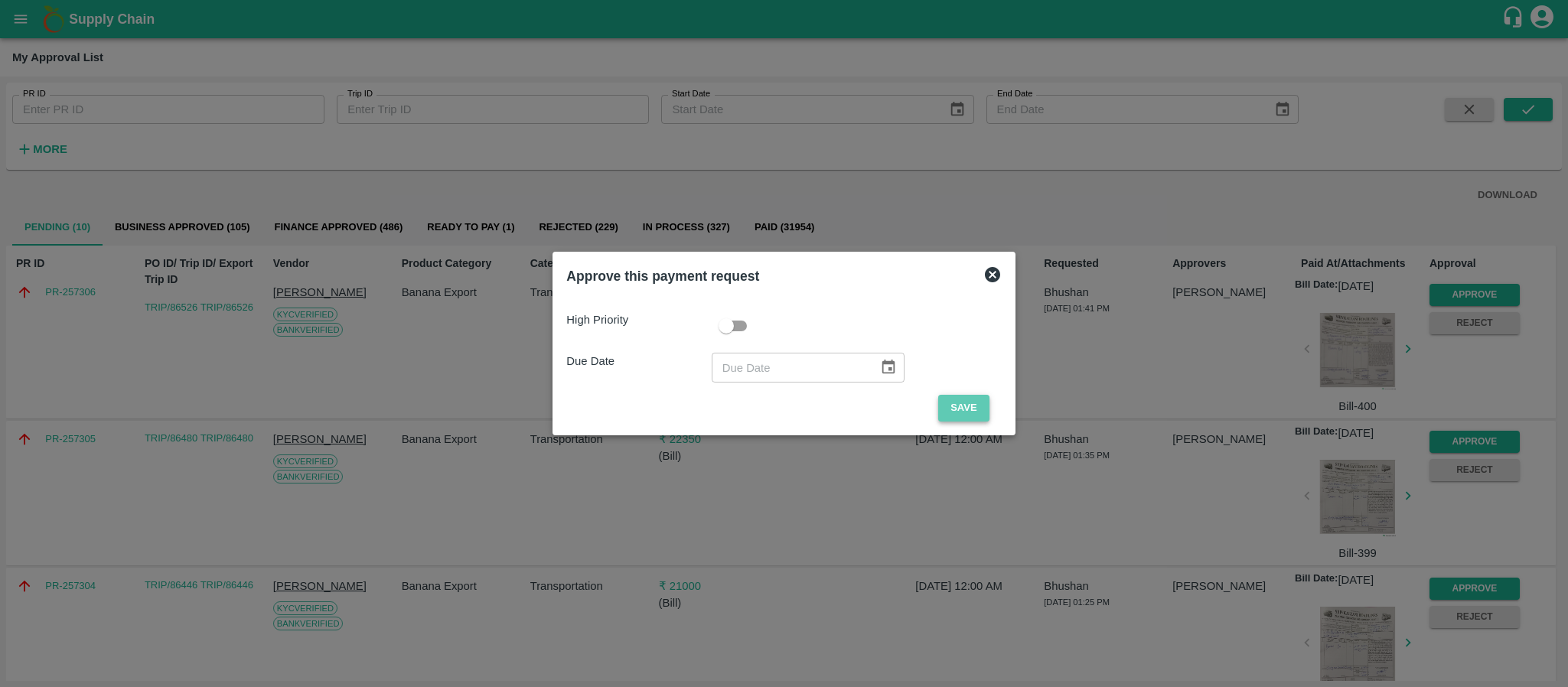
click at [967, 398] on button "Save" at bounding box center [964, 408] width 51 height 27
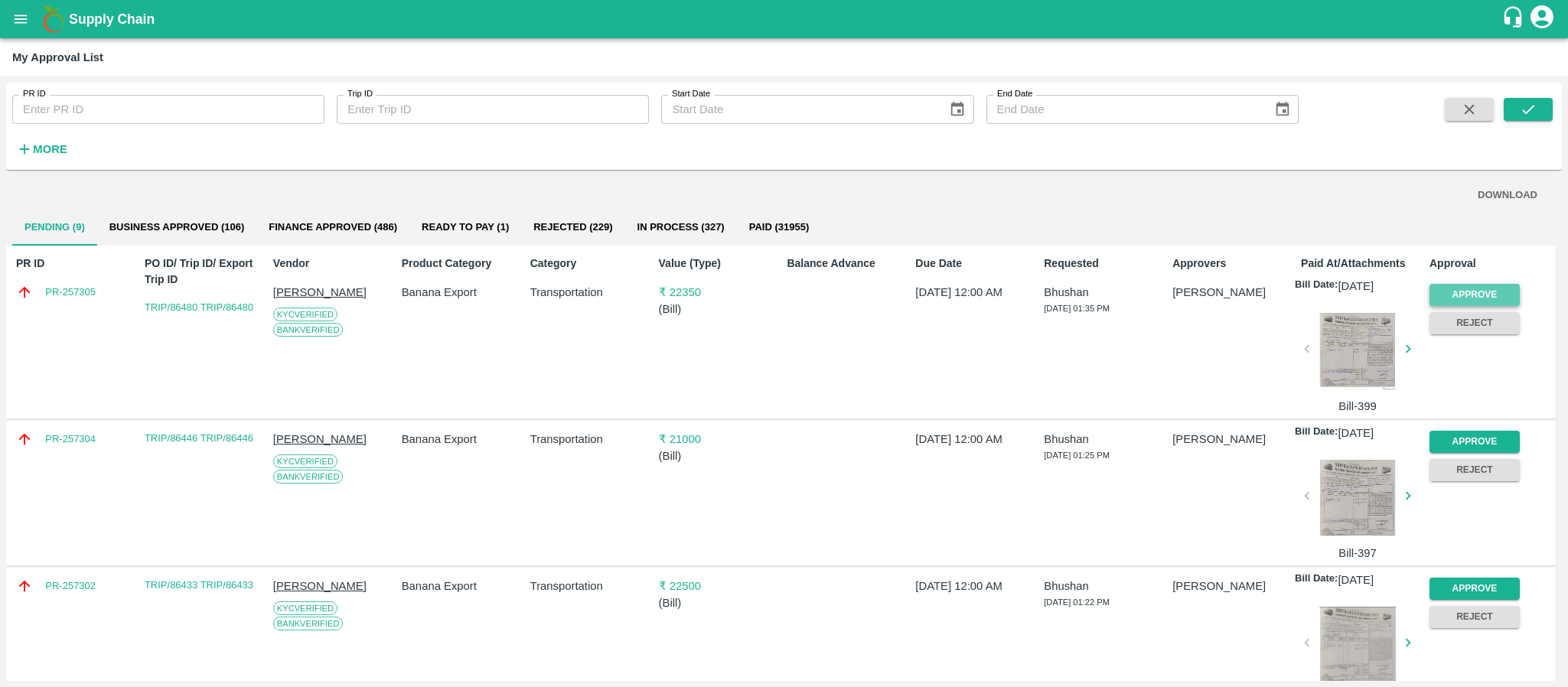
click at [1486, 284] on button "Approve" at bounding box center [1475, 295] width 91 height 22
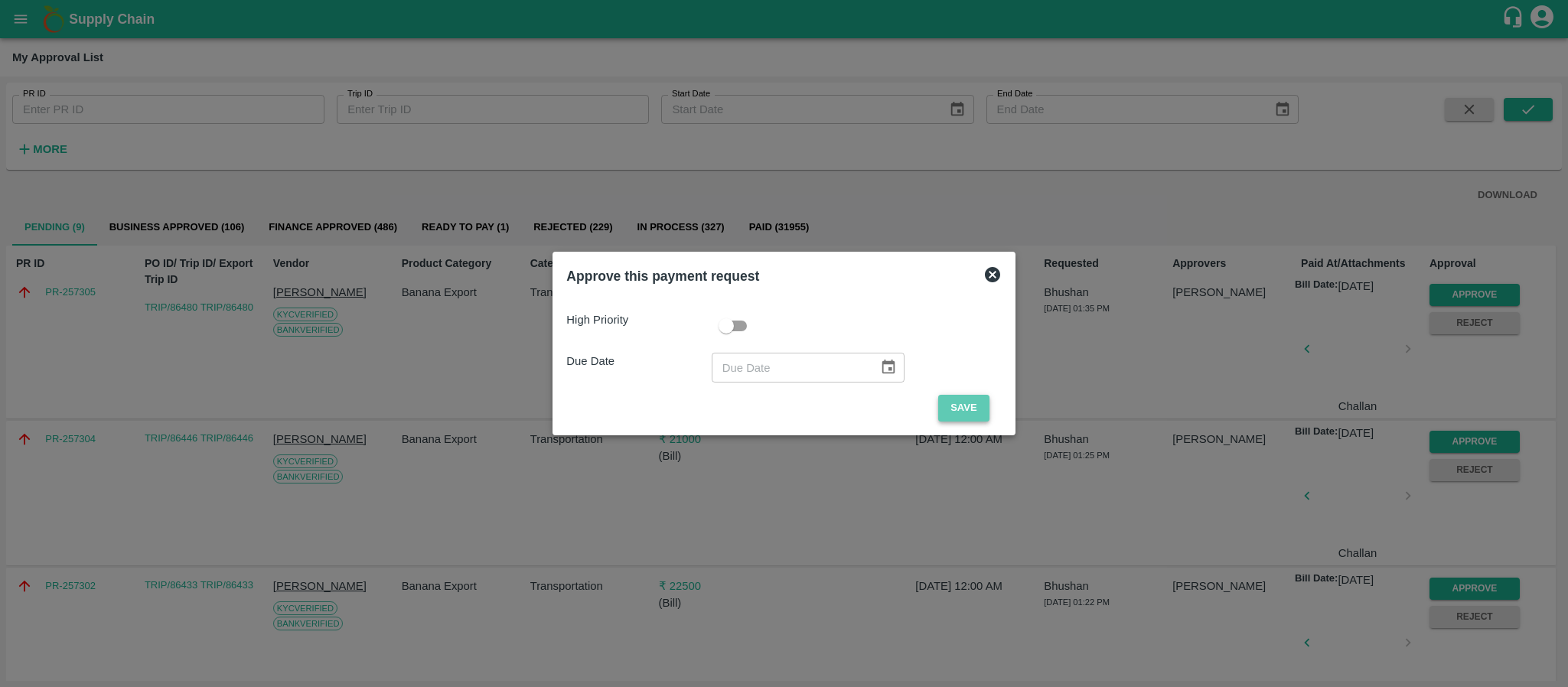
click at [958, 400] on button "Save" at bounding box center [964, 408] width 51 height 27
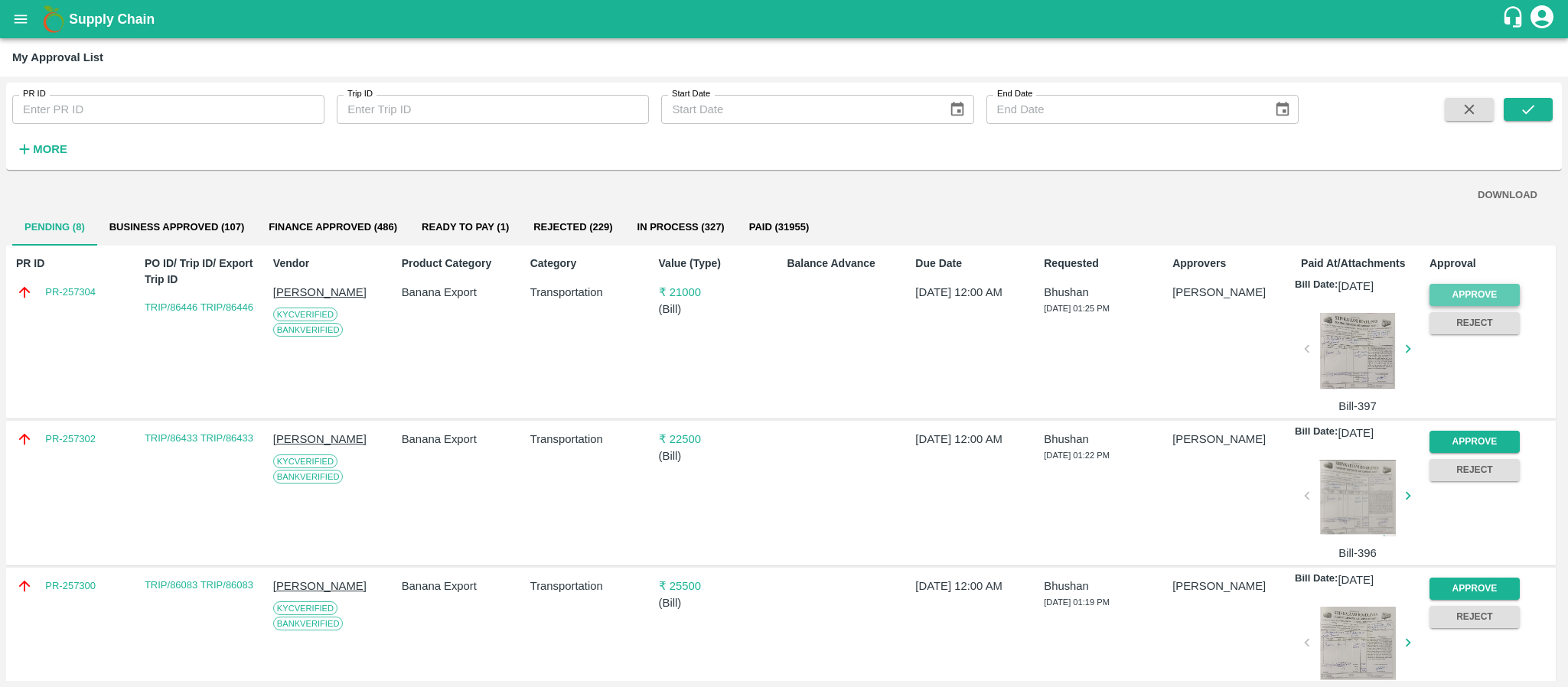
click at [1459, 295] on button "Approve" at bounding box center [1475, 295] width 91 height 22
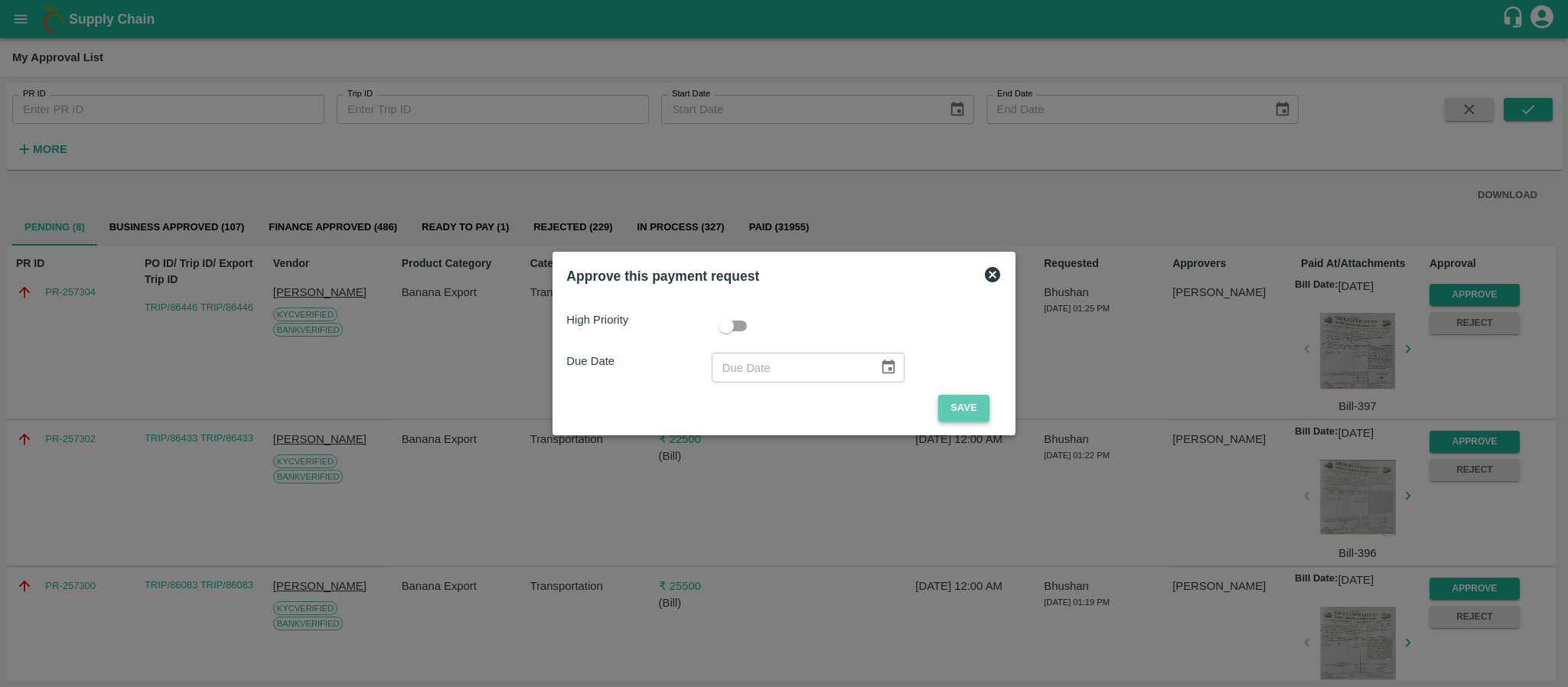
click at [959, 408] on button "Save" at bounding box center [964, 408] width 51 height 27
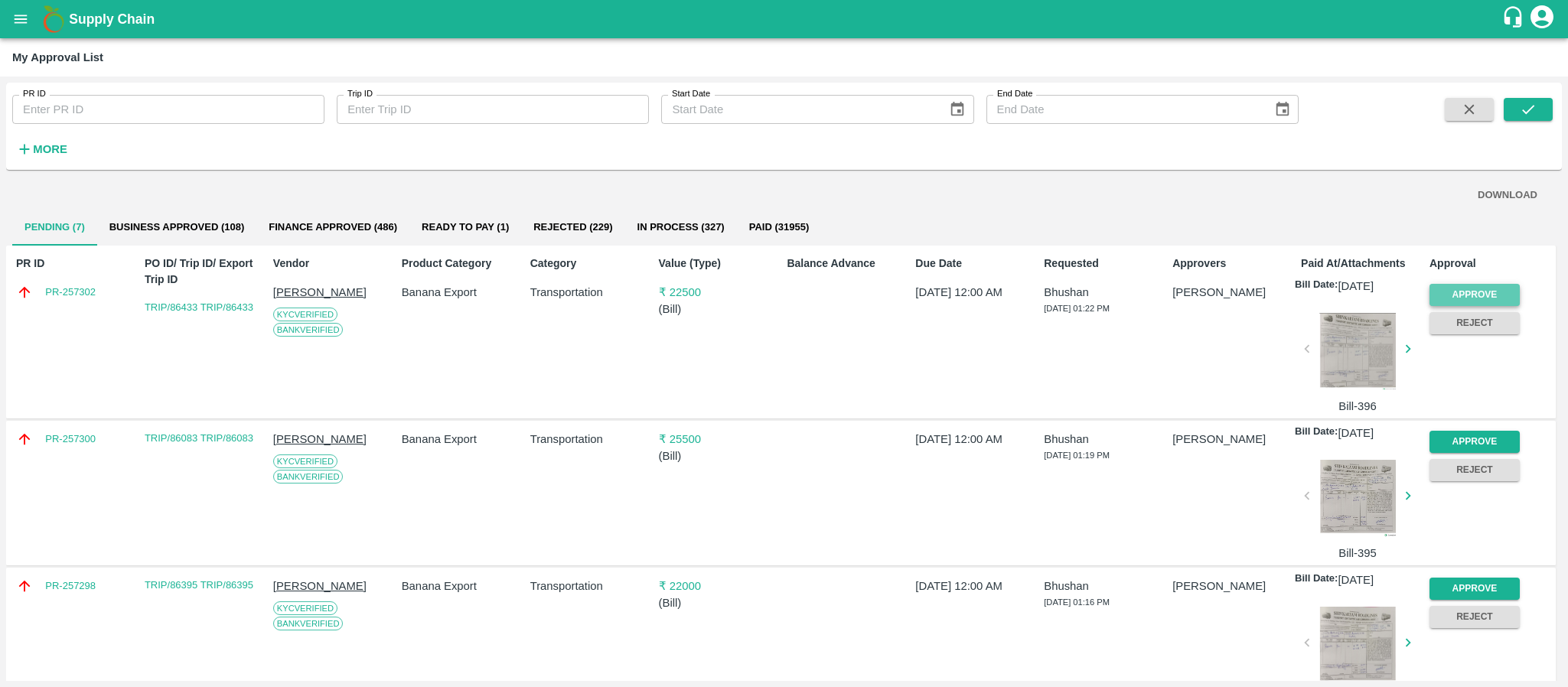
click at [1454, 291] on button "Approve" at bounding box center [1475, 295] width 91 height 22
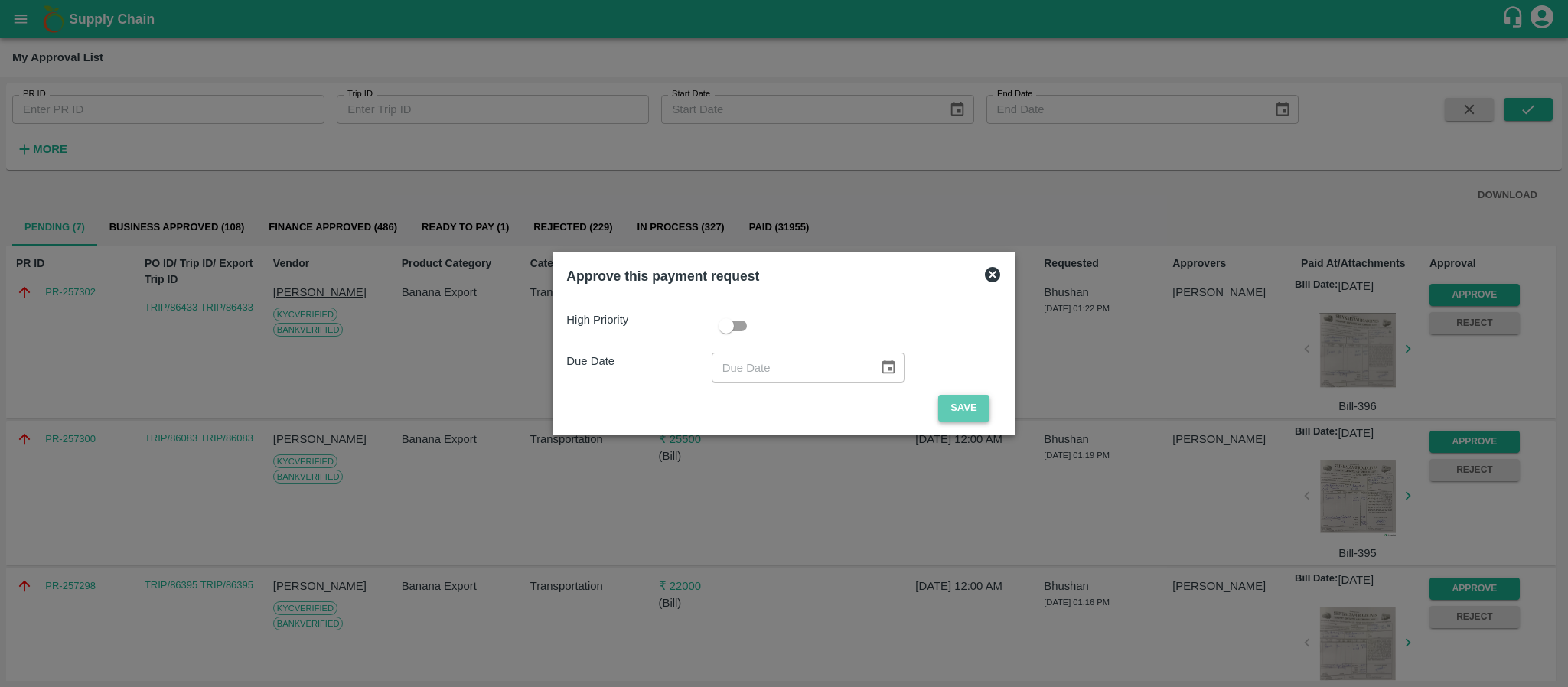
click at [966, 411] on button "Save" at bounding box center [964, 408] width 51 height 27
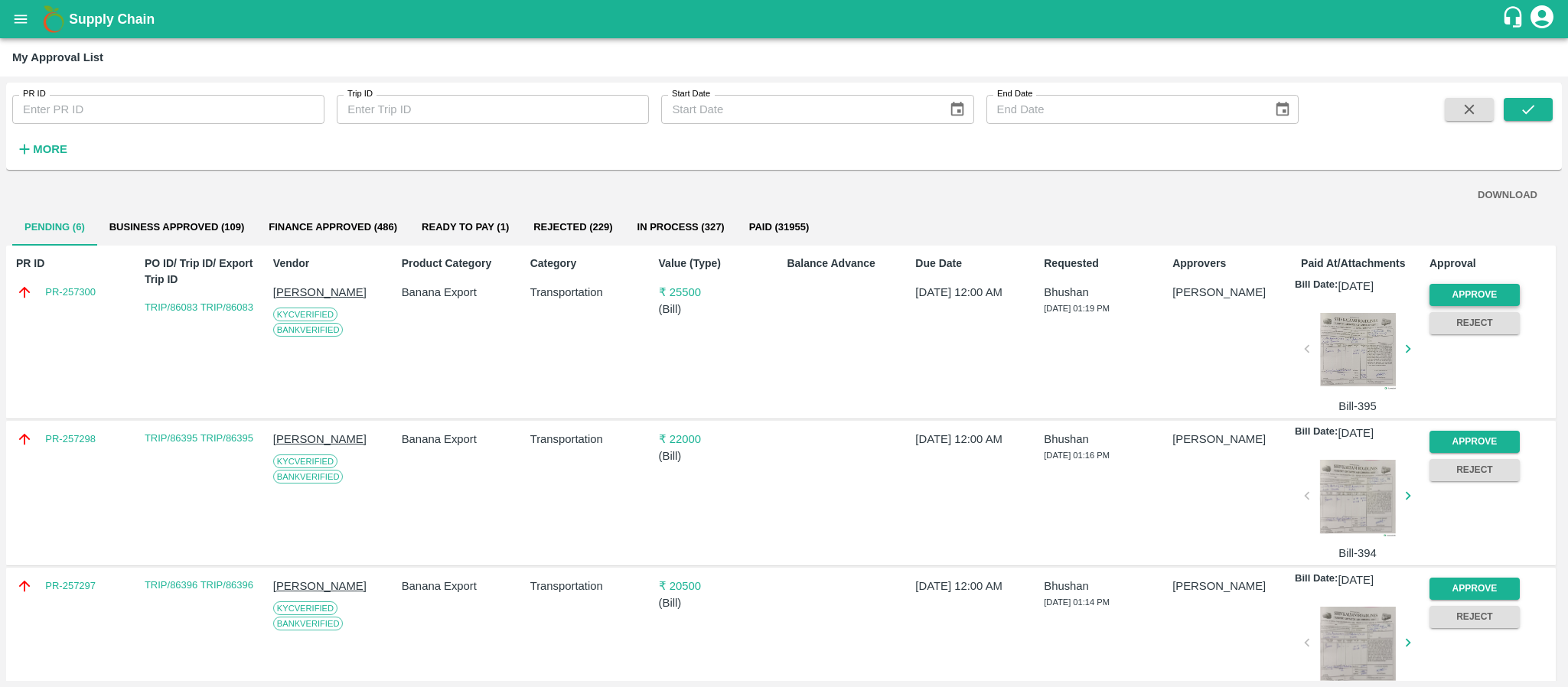
click at [1491, 295] on button "Approve" at bounding box center [1475, 295] width 91 height 22
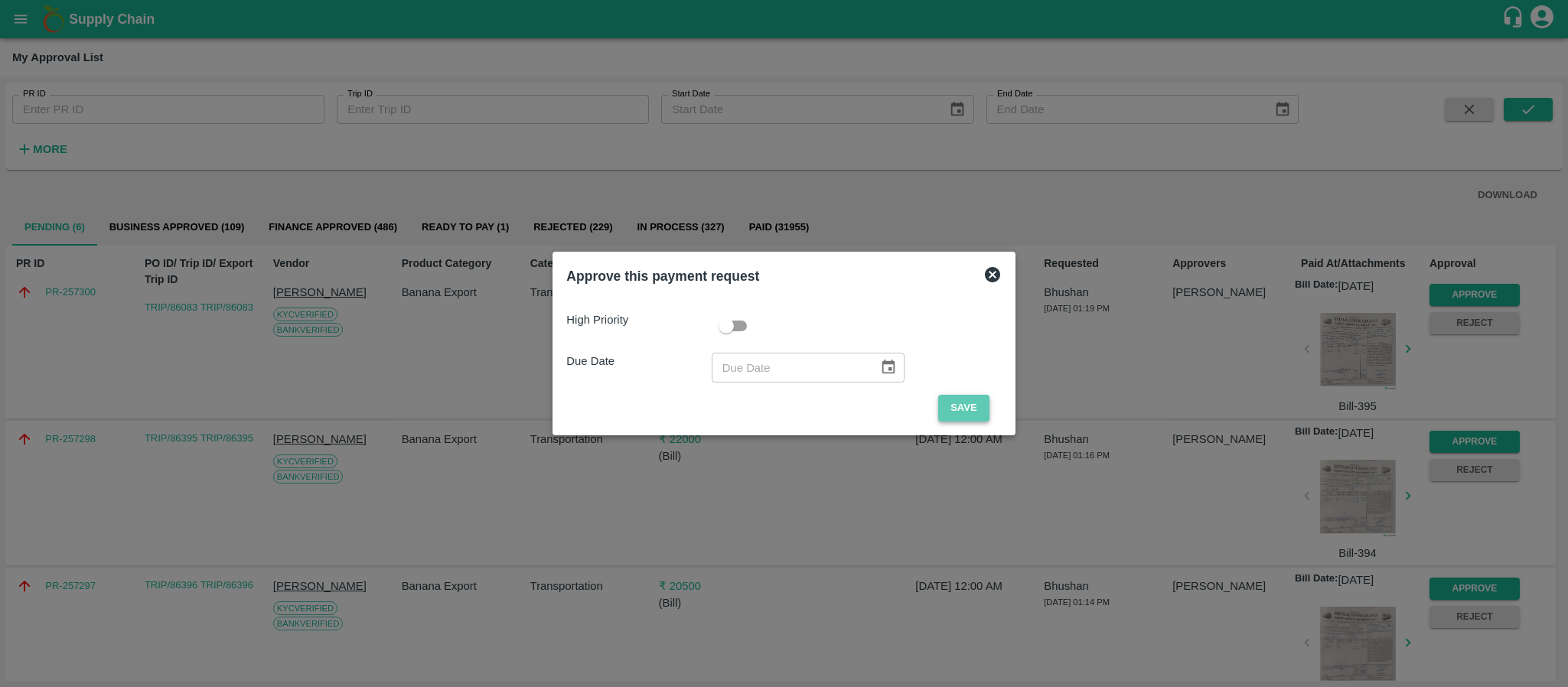
click at [948, 398] on button "Save" at bounding box center [964, 408] width 51 height 27
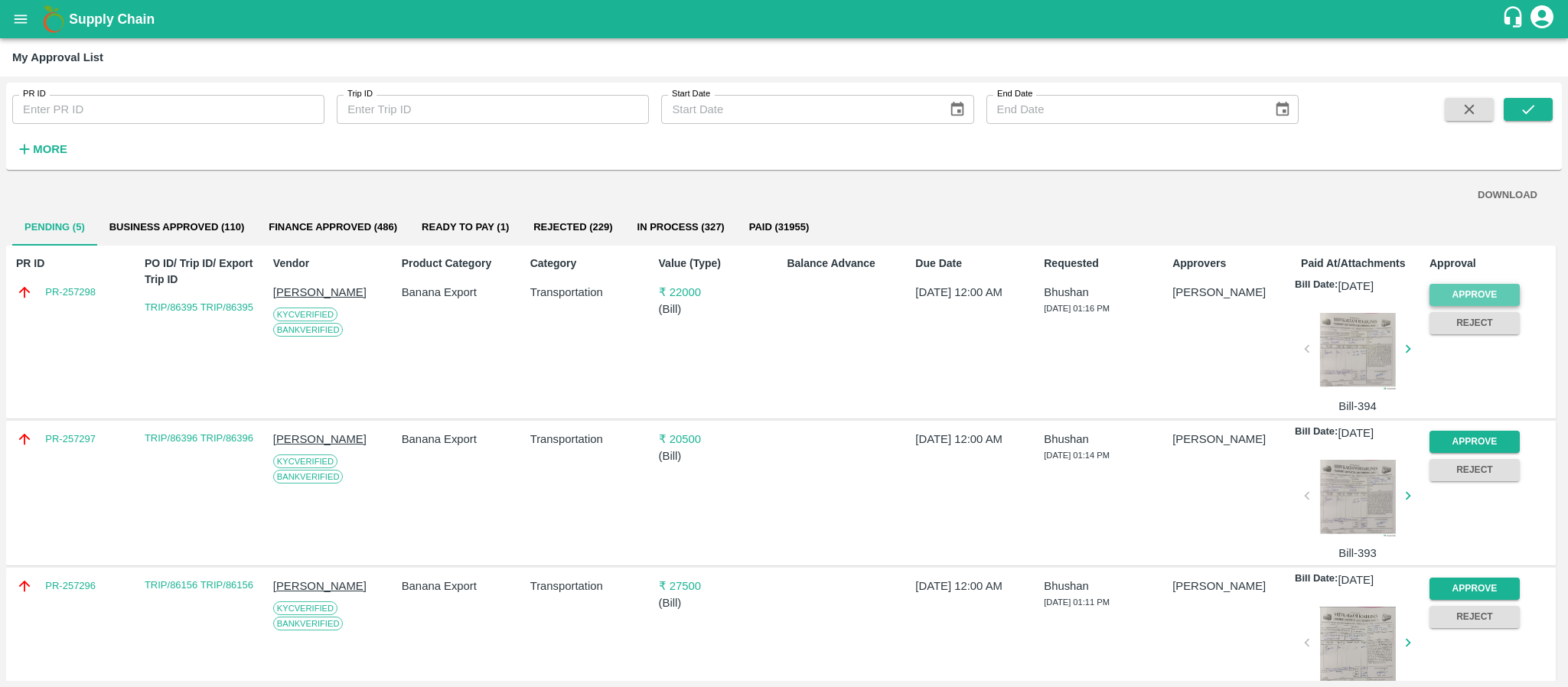
click at [1454, 295] on button "Approve" at bounding box center [1475, 295] width 91 height 22
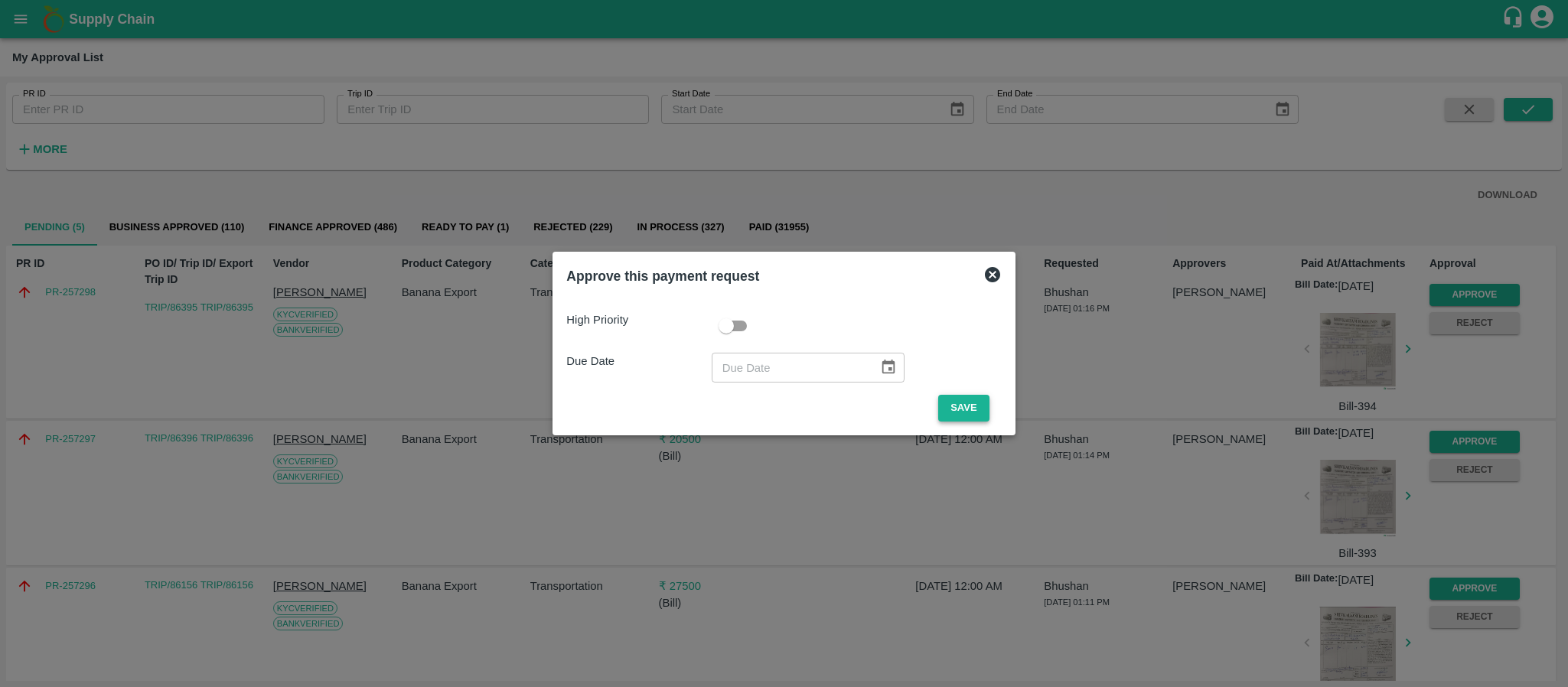
click at [970, 413] on button "Save" at bounding box center [964, 408] width 51 height 27
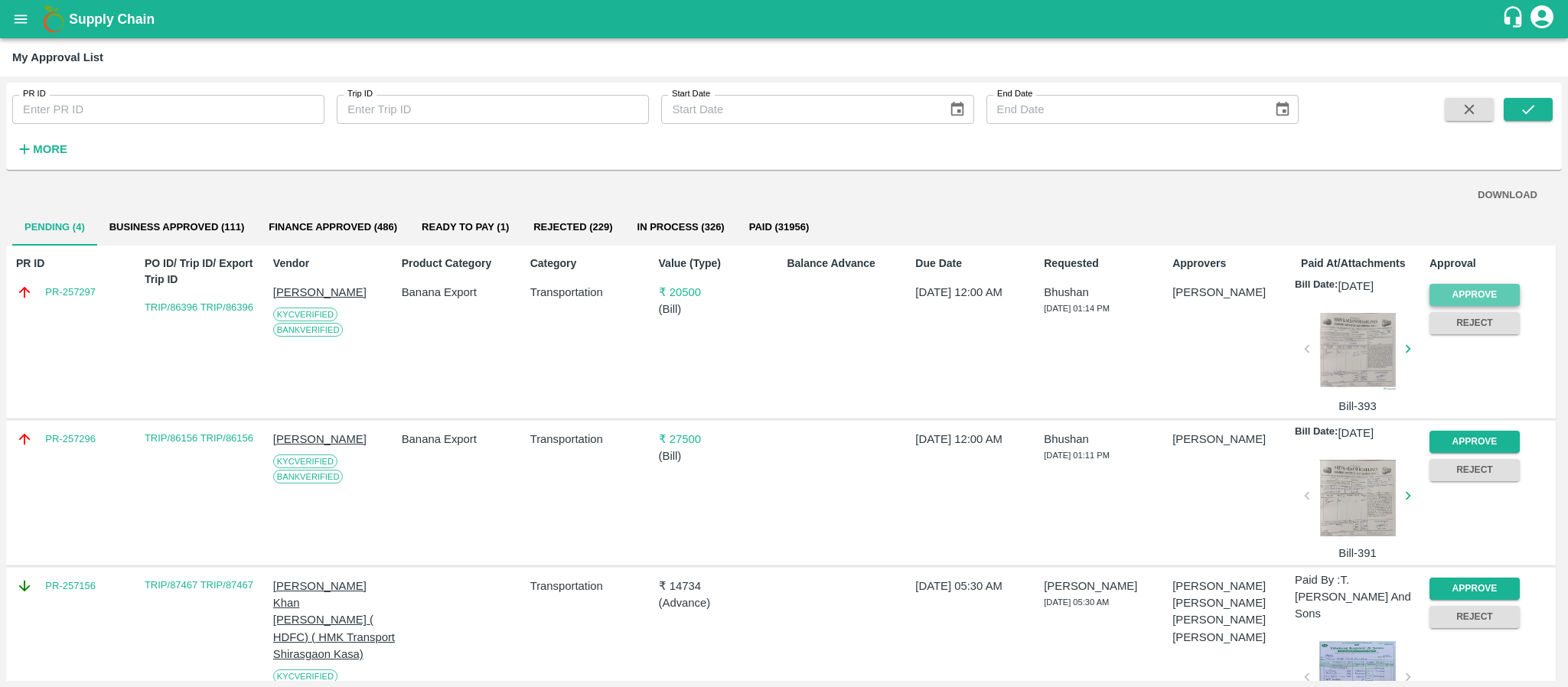
click at [1471, 285] on button "Approve" at bounding box center [1475, 295] width 91 height 22
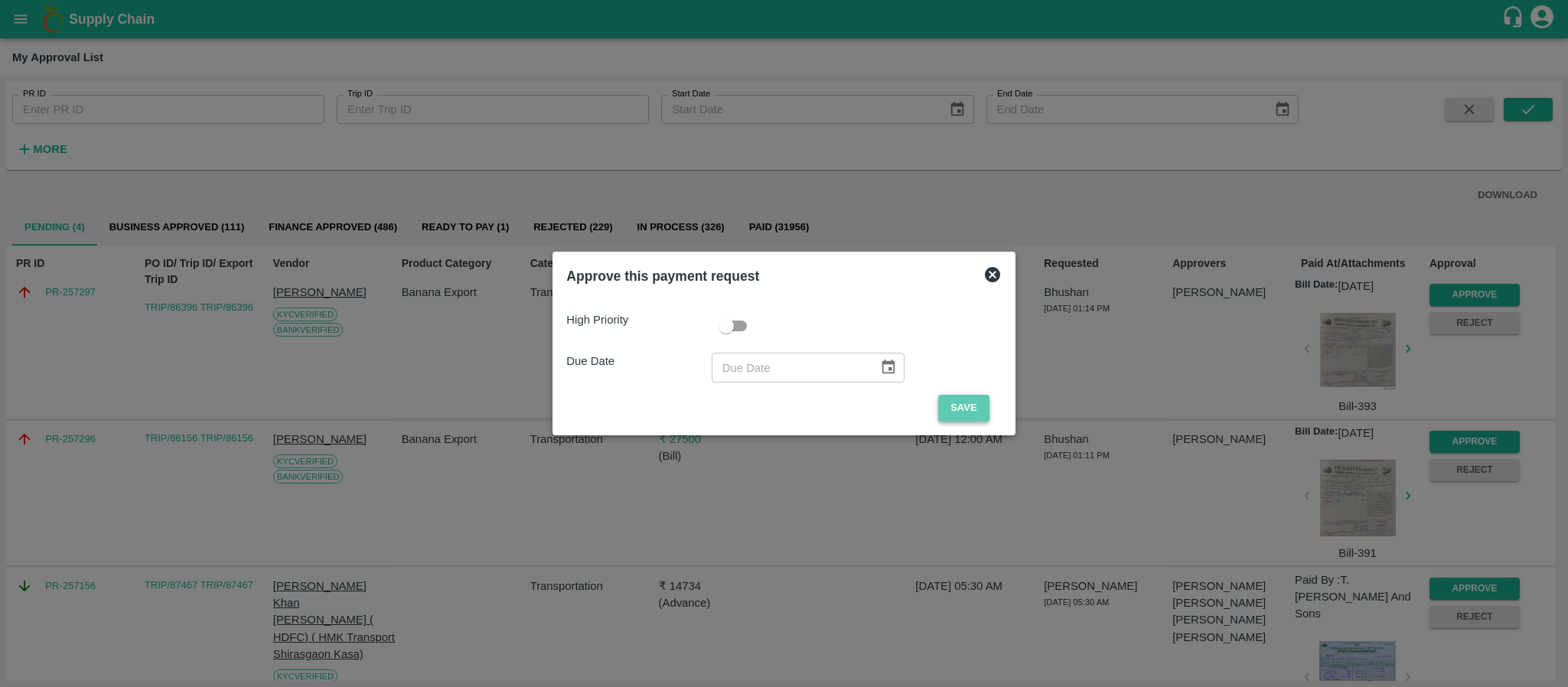
click at [947, 405] on button "Save" at bounding box center [964, 408] width 51 height 27
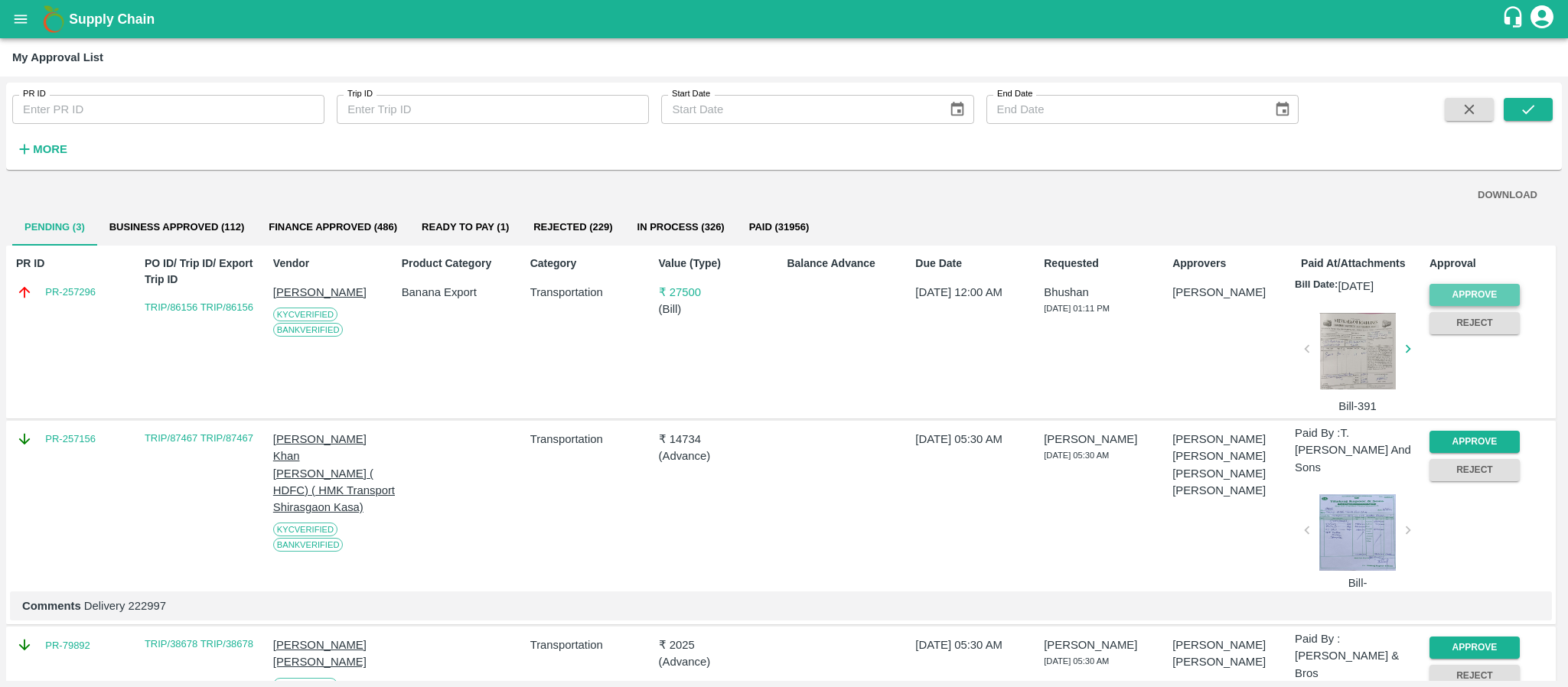
click at [1455, 290] on button "Approve" at bounding box center [1475, 295] width 91 height 22
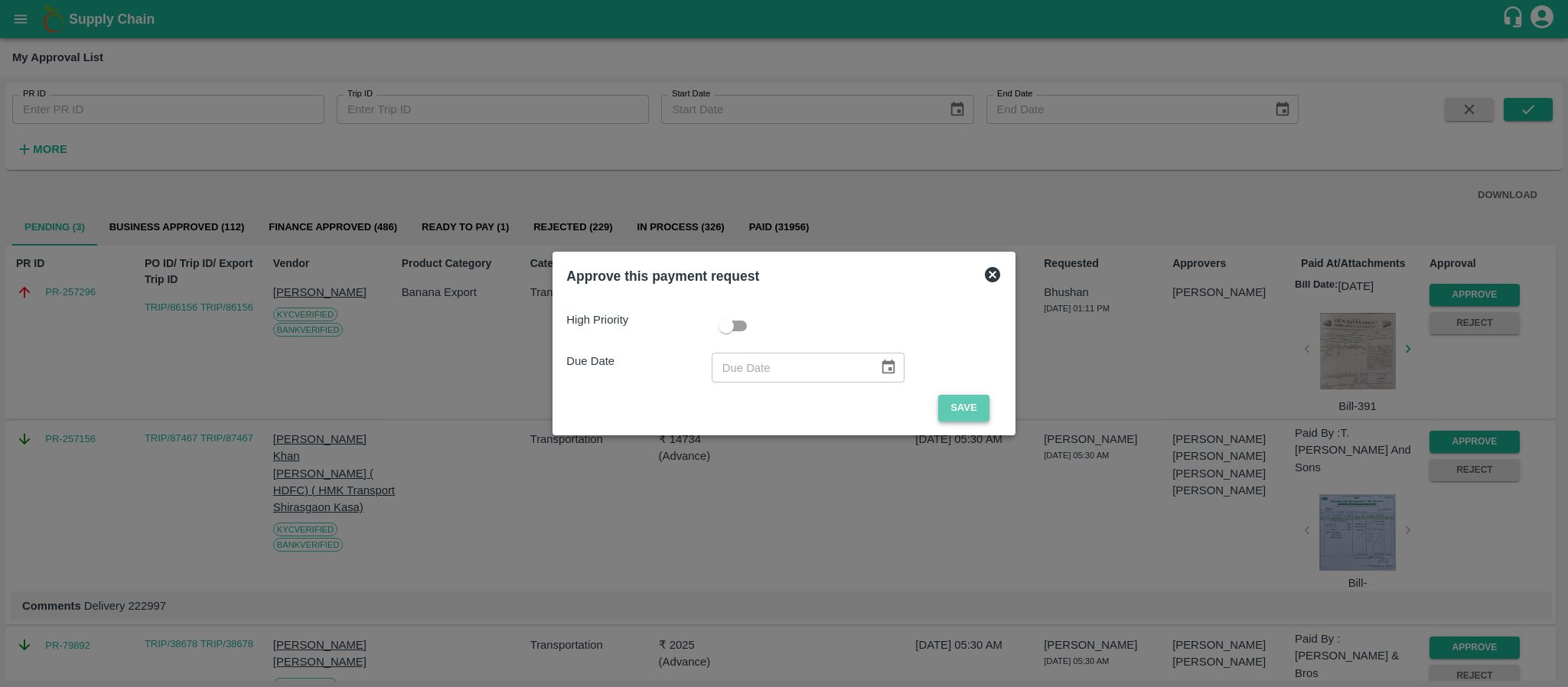
click at [976, 411] on button "Save" at bounding box center [964, 408] width 51 height 27
